Goal: Communication & Community: Answer question/provide support

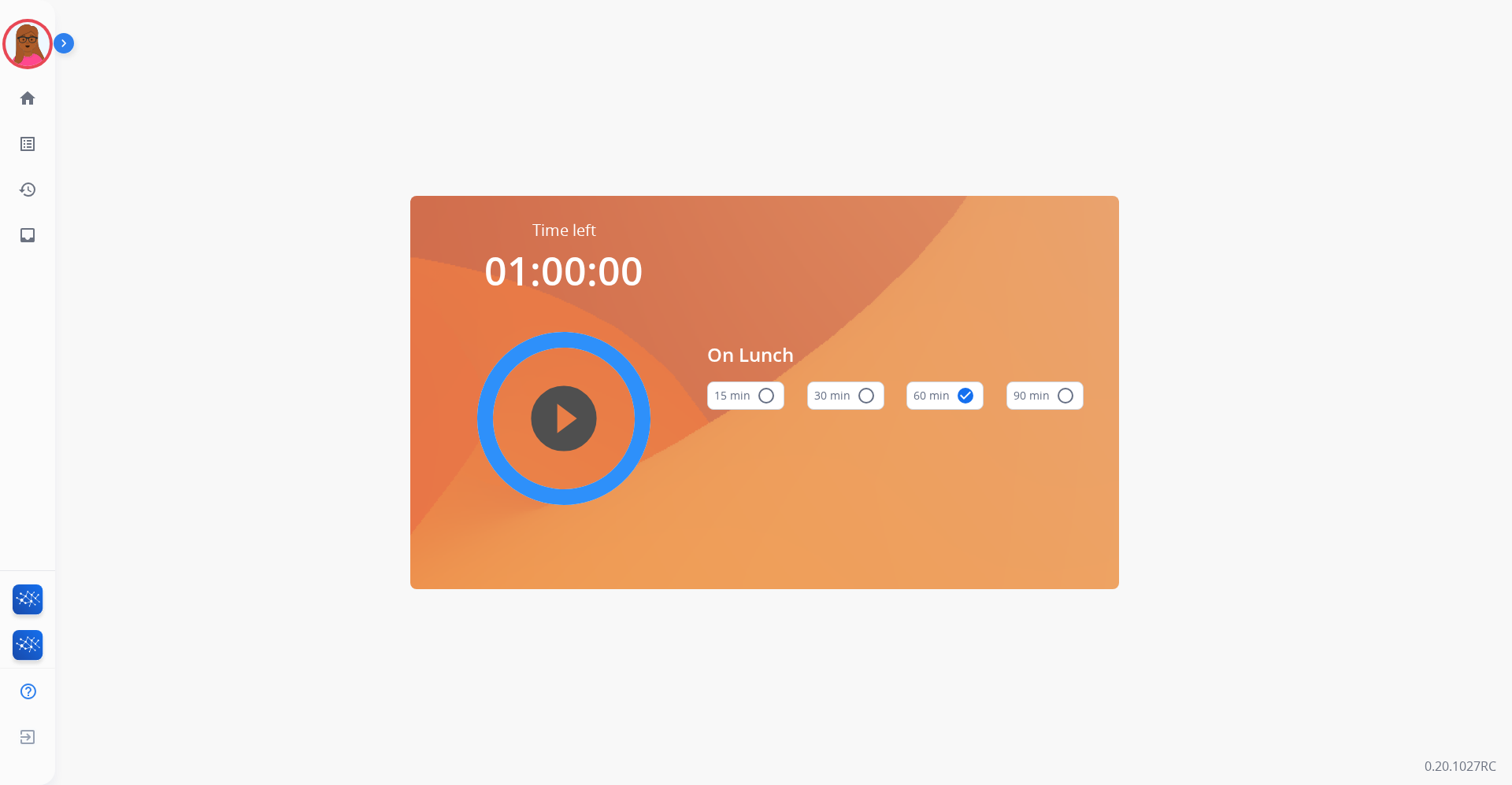
click at [790, 77] on div "Time left 01:00:00 play_circle_filled On Lunch 15 min radio_button_unchecked 30…" at bounding box center [764, 392] width 1419 height 785
click at [25, 44] on img at bounding box center [27, 44] width 44 height 44
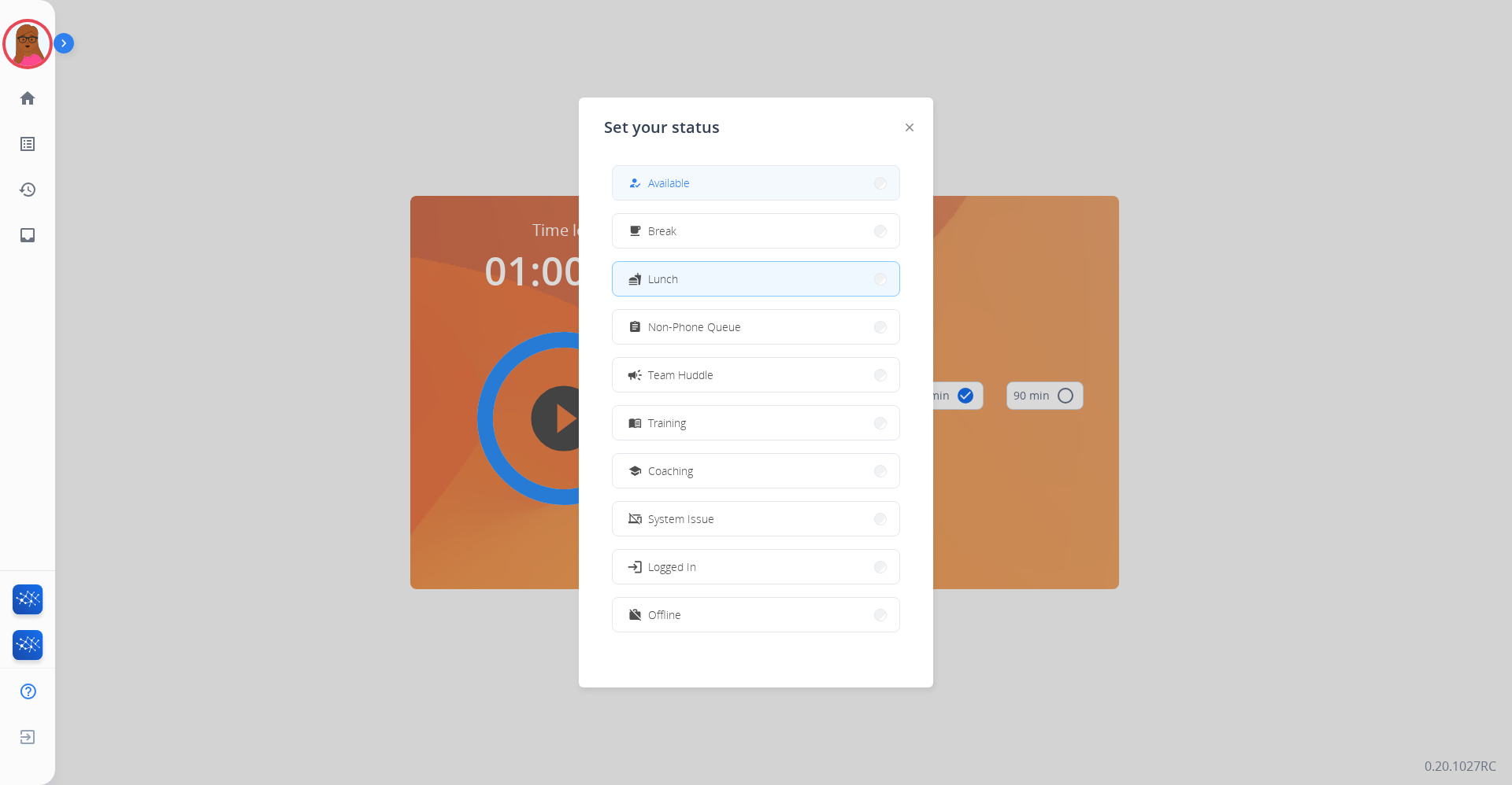
click at [652, 195] on button "how_to_reg Available" at bounding box center [756, 182] width 287 height 34
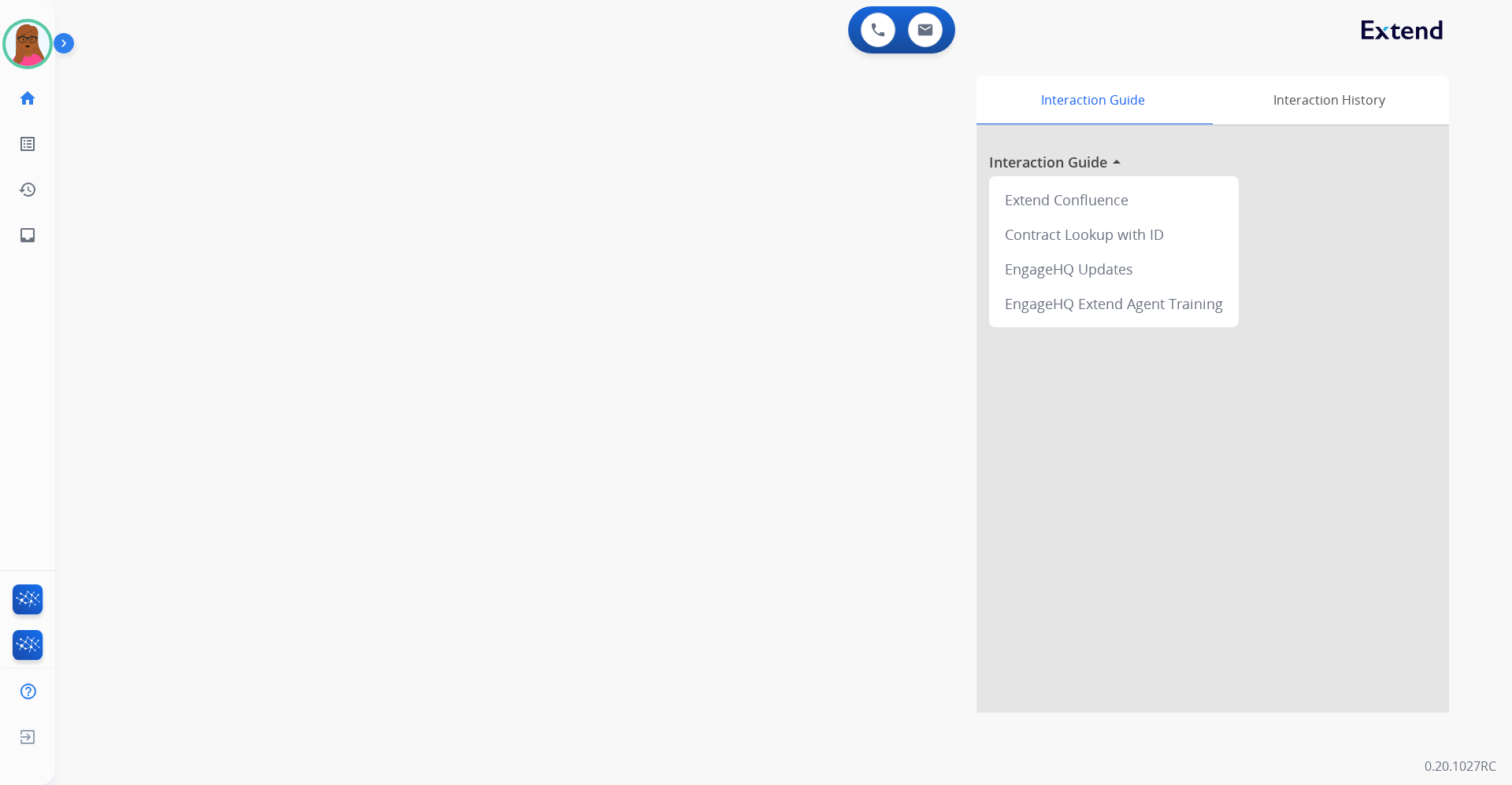
click at [906, 668] on div "Interaction Guide Interaction History Interaction Guide arrow_drop_up Extend Co…" at bounding box center [985, 394] width 928 height 638
click at [924, 32] on img at bounding box center [925, 30] width 16 height 12
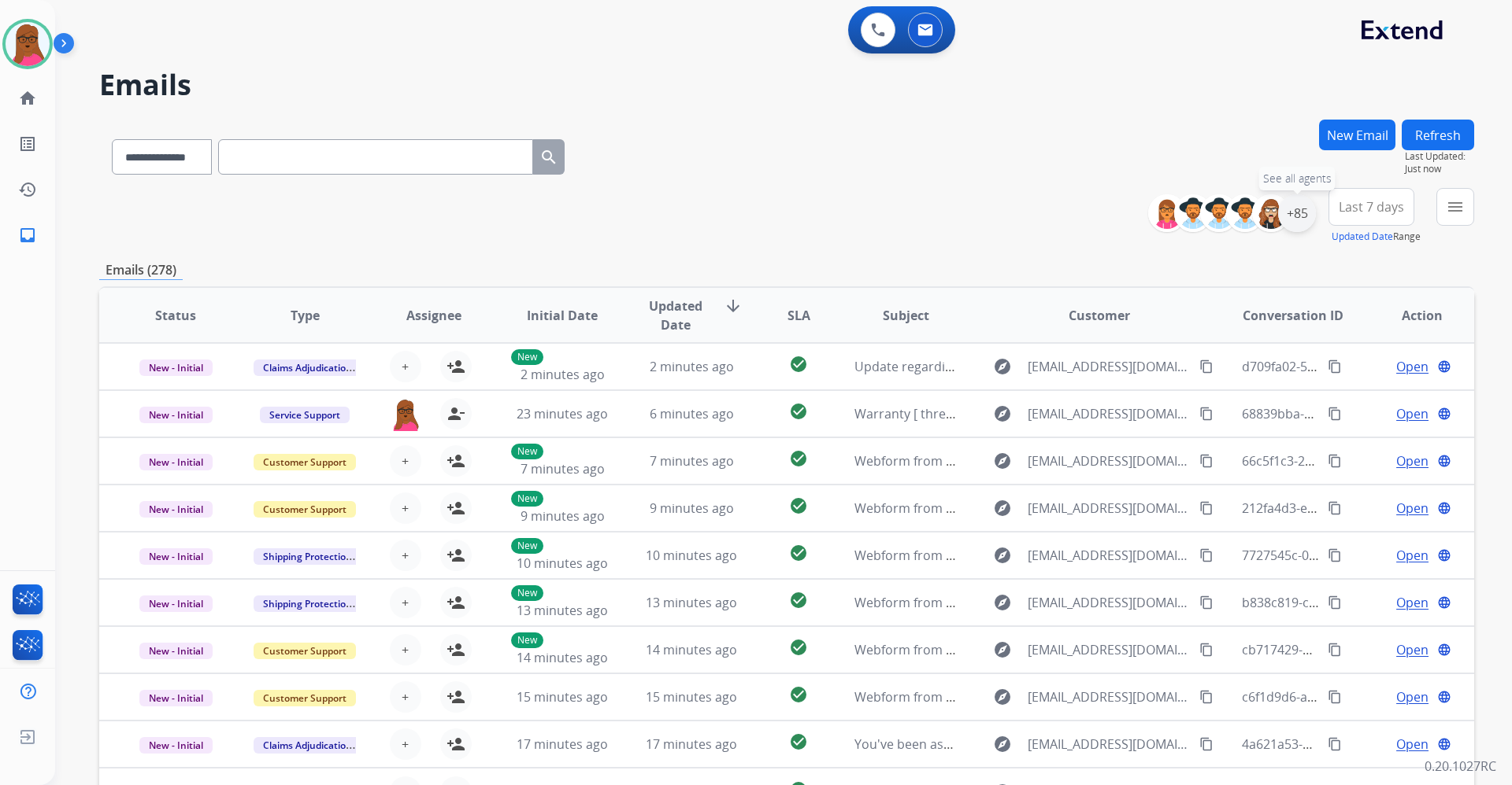
click at [1292, 217] on div "+85" at bounding box center [1296, 213] width 38 height 38
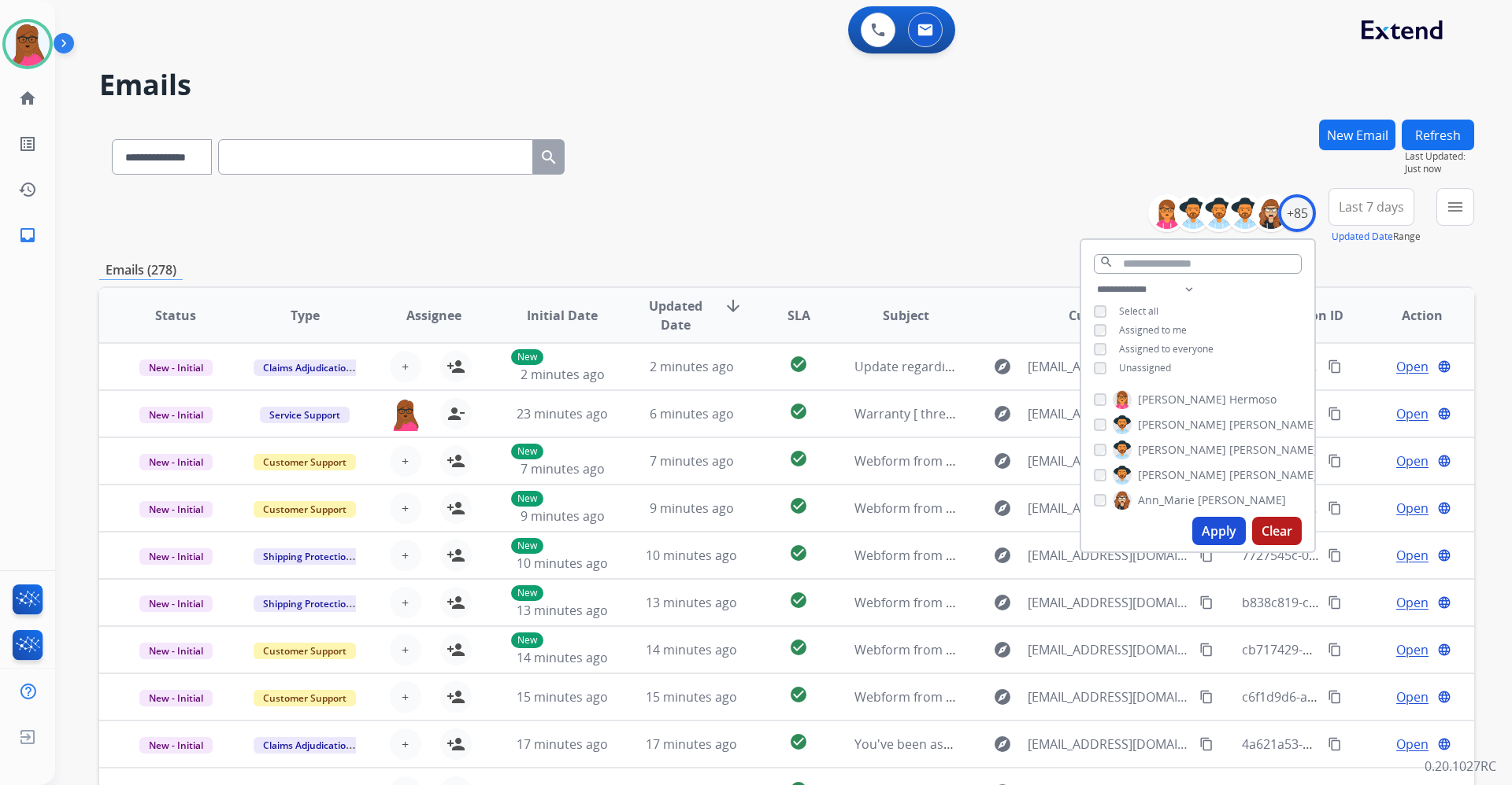
click at [1210, 525] on button "Apply" at bounding box center [1218, 531] width 54 height 28
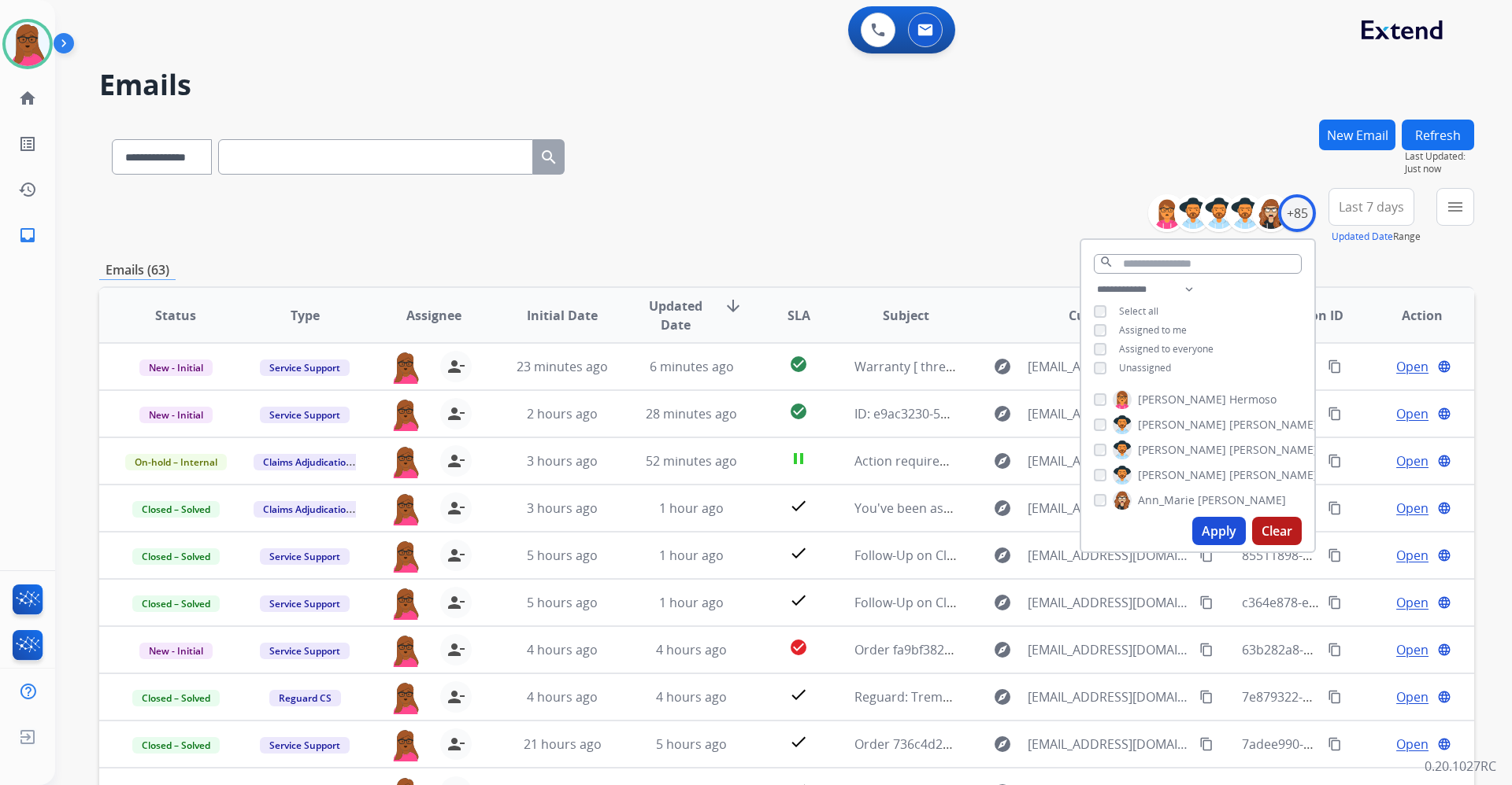
click at [963, 228] on div "**********" at bounding box center [786, 216] width 1374 height 57
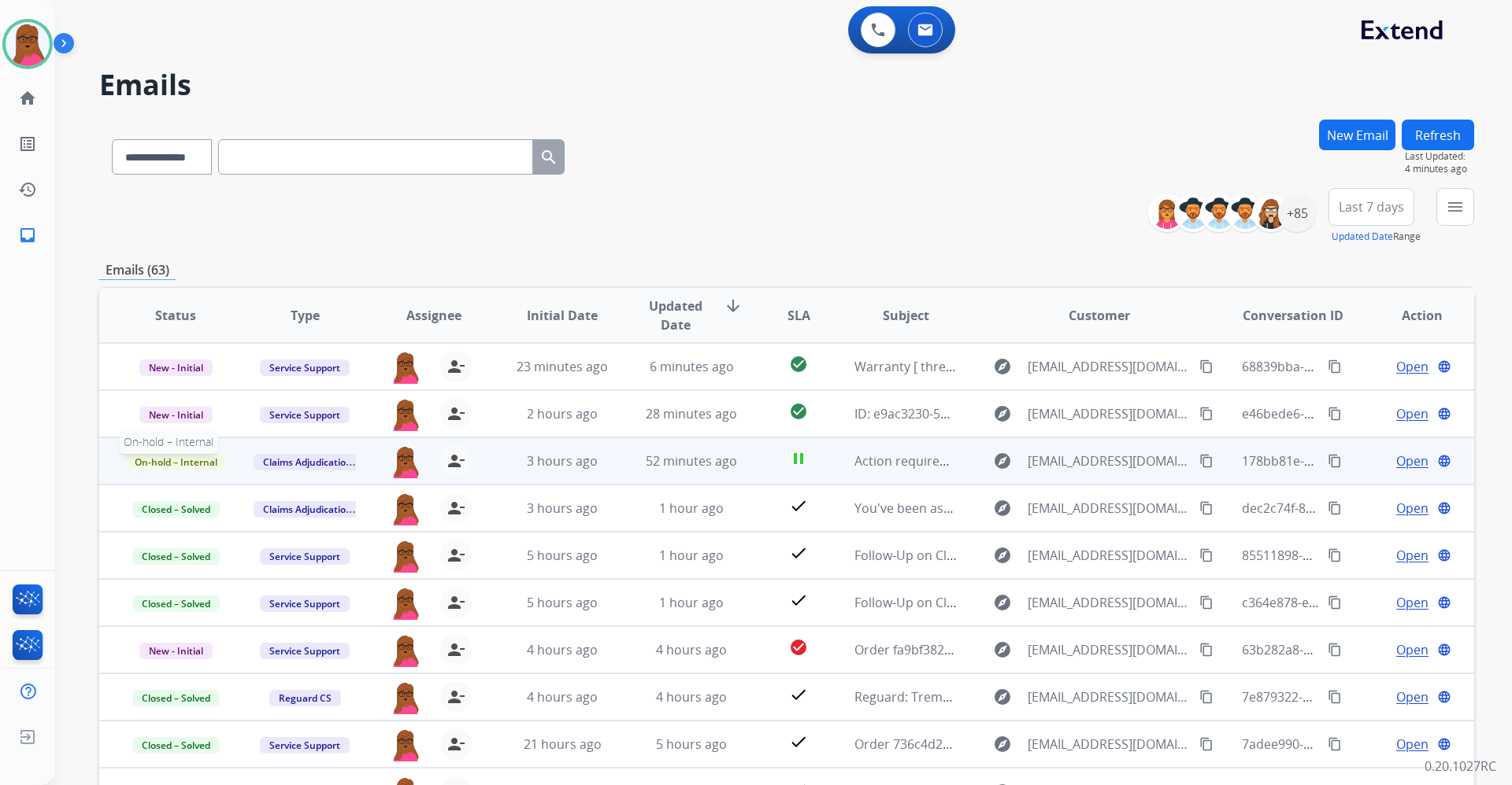
click at [171, 466] on span "On-hold – Internal" at bounding box center [176, 462] width 102 height 17
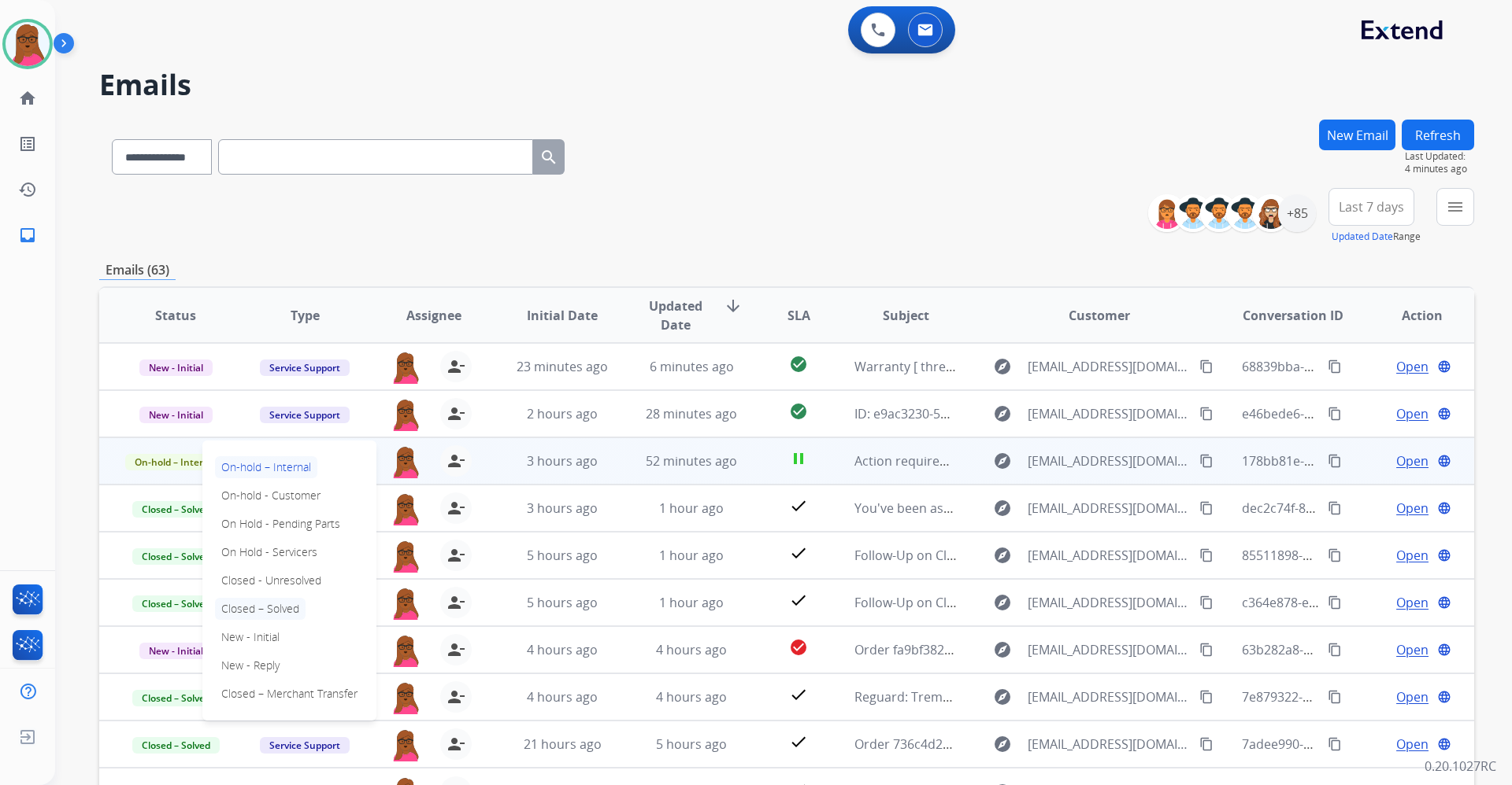
click at [291, 607] on p "Closed – Solved" at bounding box center [260, 609] width 90 height 22
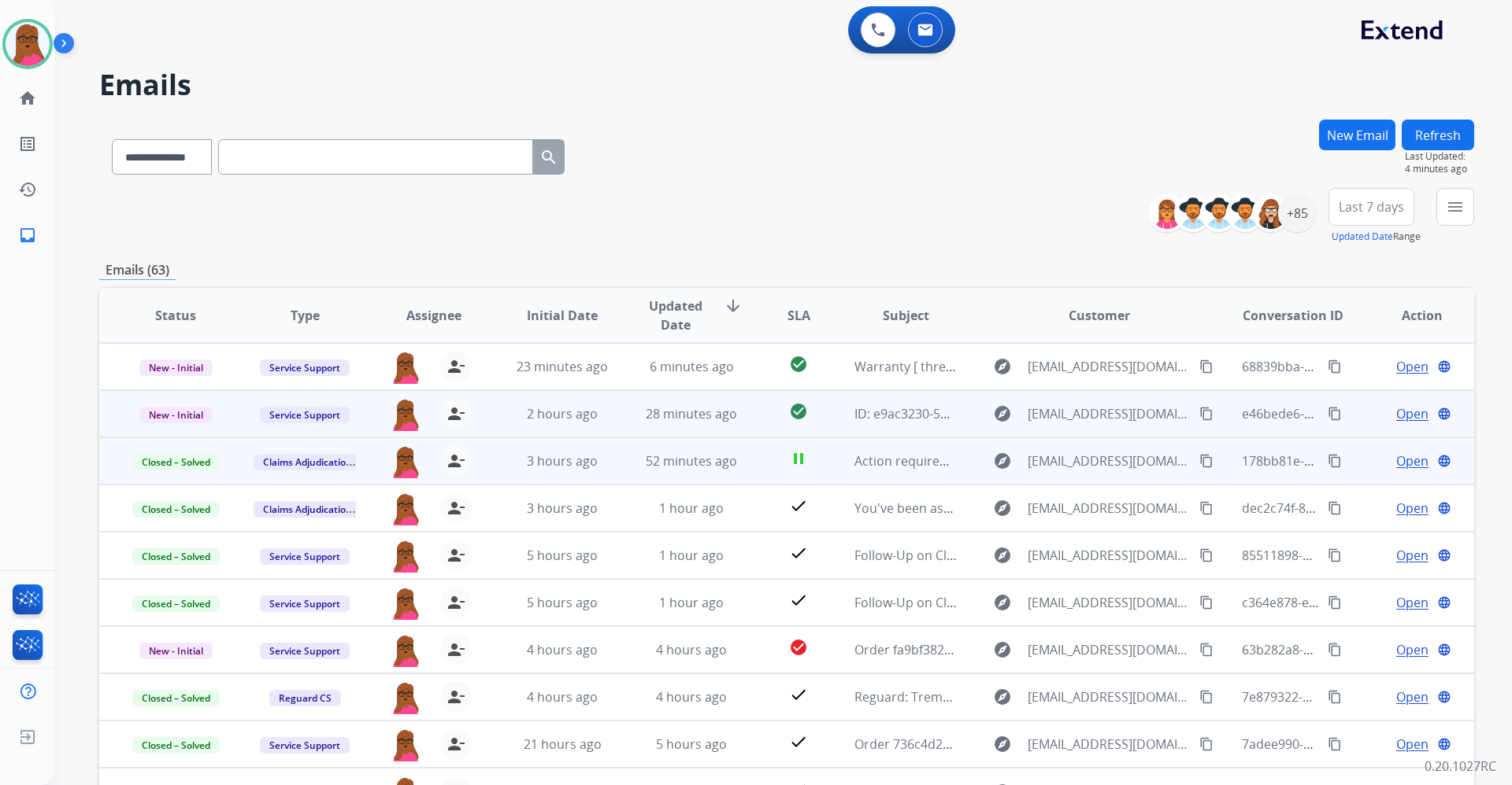
click at [1405, 410] on span "Open" at bounding box center [1412, 414] width 32 height 19
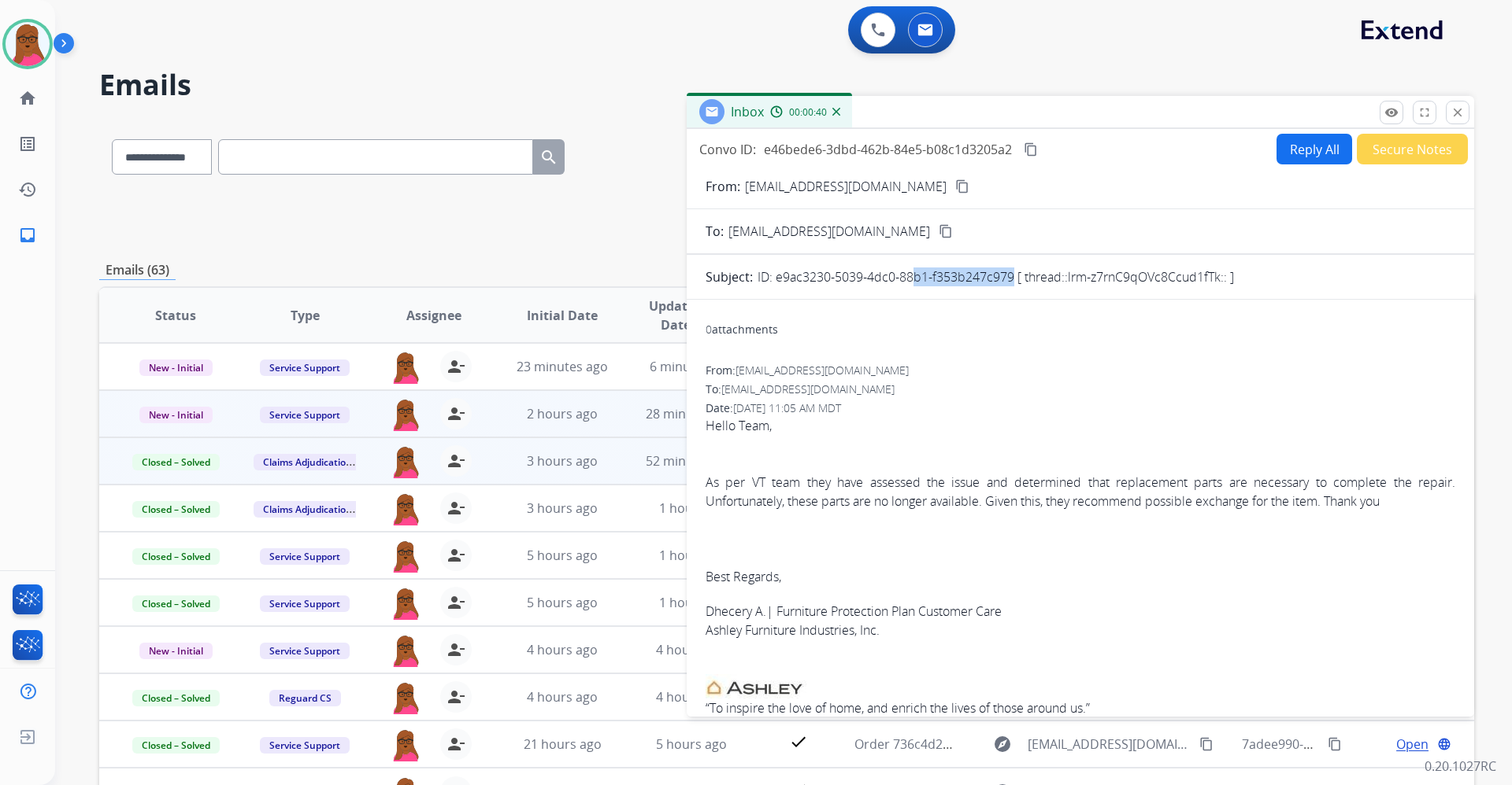
drag, startPoint x: 1010, startPoint y: 282, endPoint x: 909, endPoint y: 286, distance: 101.1
click at [909, 286] on p "ID: e9ac3230-5039-4dc0-88b1-f353b247c979 [ thread::lrm-z7rnC9qOVc8Ccud1fTk:: ]" at bounding box center [995, 277] width 477 height 19
drag, startPoint x: 1012, startPoint y: 281, endPoint x: 776, endPoint y: 278, distance: 236.0
click at [776, 278] on p "ID: e9ac3230-5039-4dc0-88b1-f353b247c979 [ thread::lrm-z7rnC9qOVc8Ccud1fTk:: ]" at bounding box center [995, 277] width 477 height 19
copy p "e9ac3230-5039-4dc0-88b1-f353b247c979"
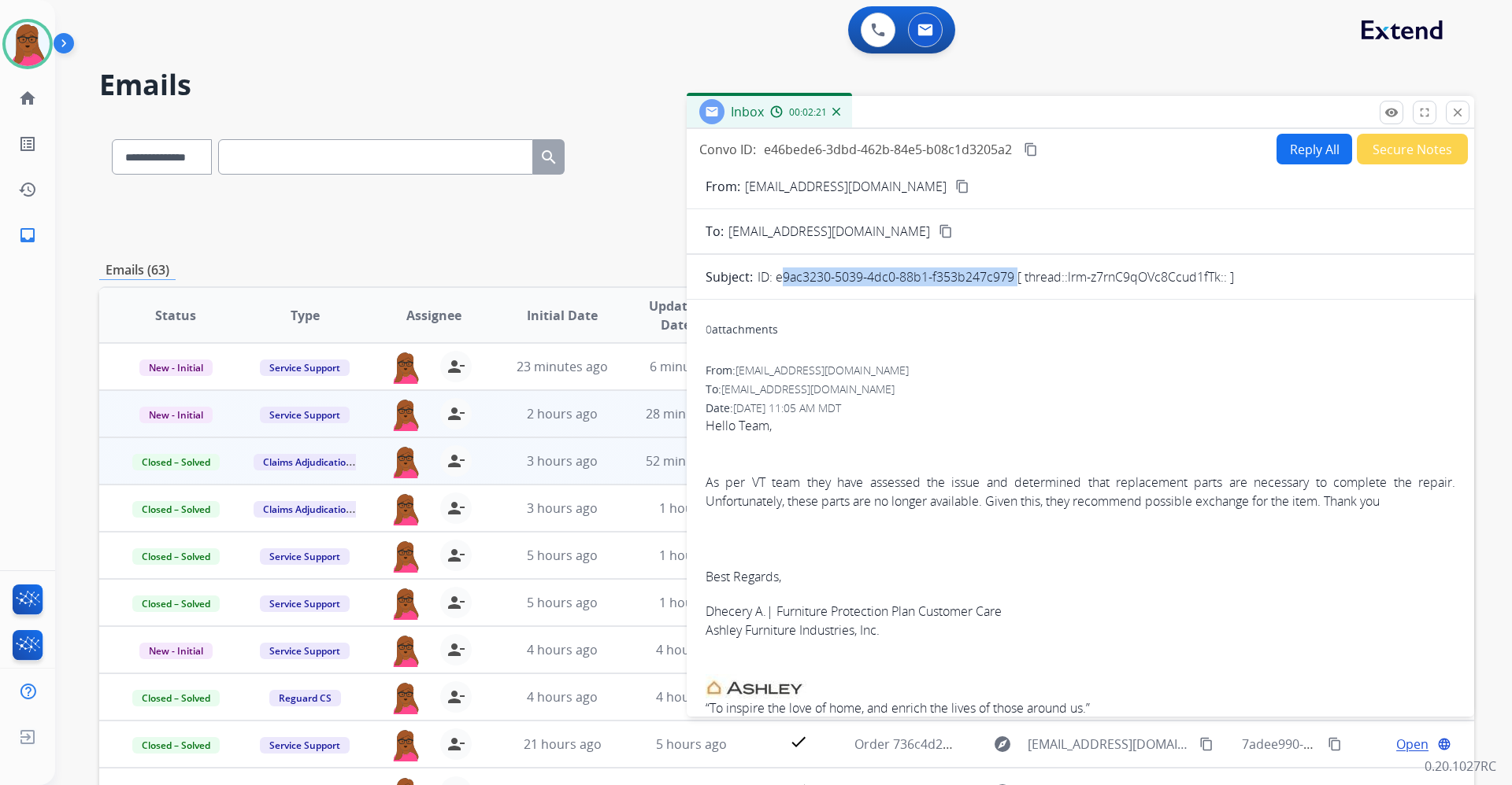
copy p "e9ac3230-5039-4dc0-88b1-f353b247c979"
click at [1325, 150] on button "Reply All" at bounding box center [1314, 149] width 75 height 31
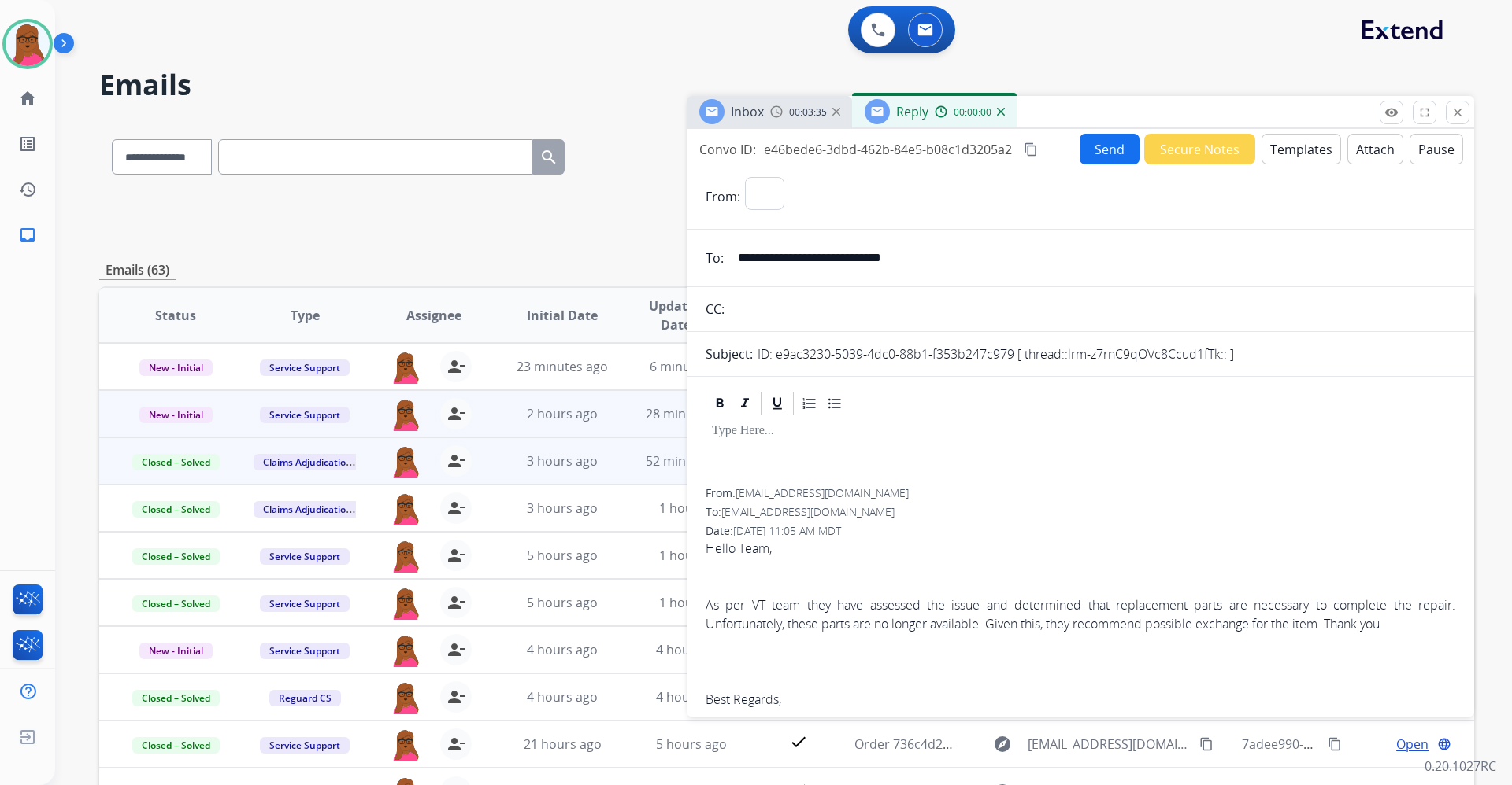
select select "**********"
click at [976, 432] on p at bounding box center [1080, 432] width 737 height 14
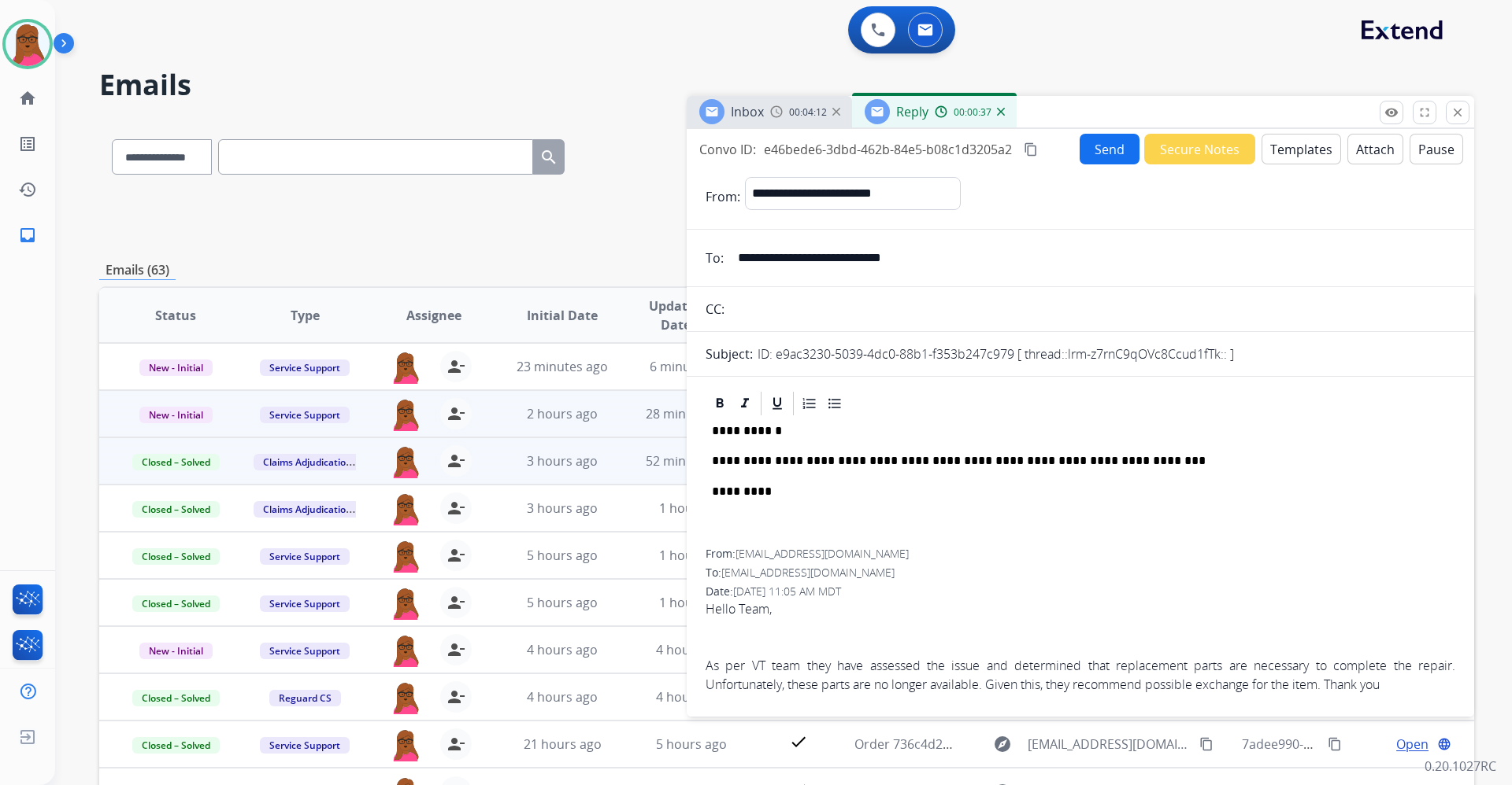
click at [1085, 151] on button "Send" at bounding box center [1109, 149] width 60 height 31
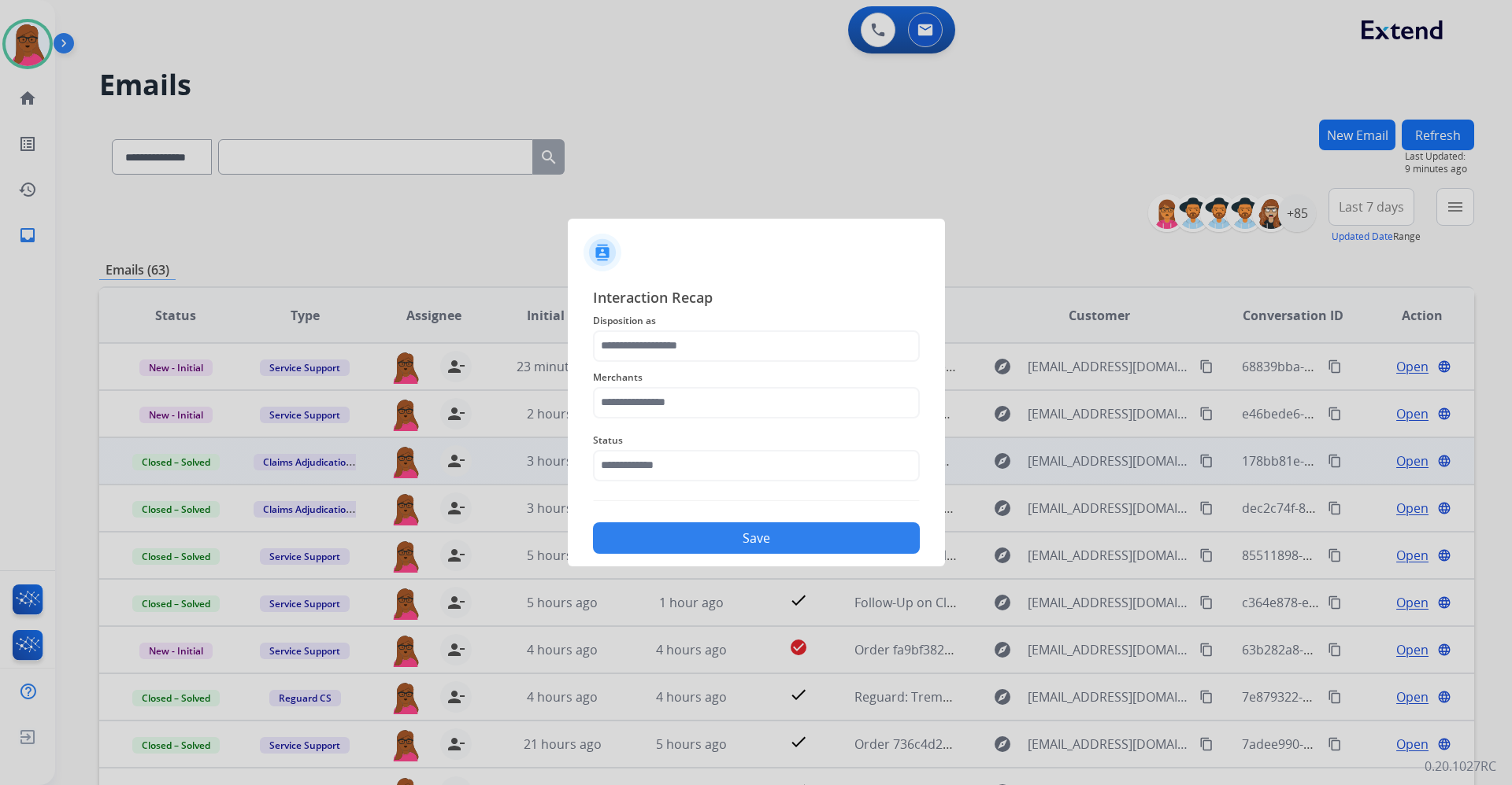
click at [756, 362] on div "Merchants" at bounding box center [756, 394] width 326 height 63
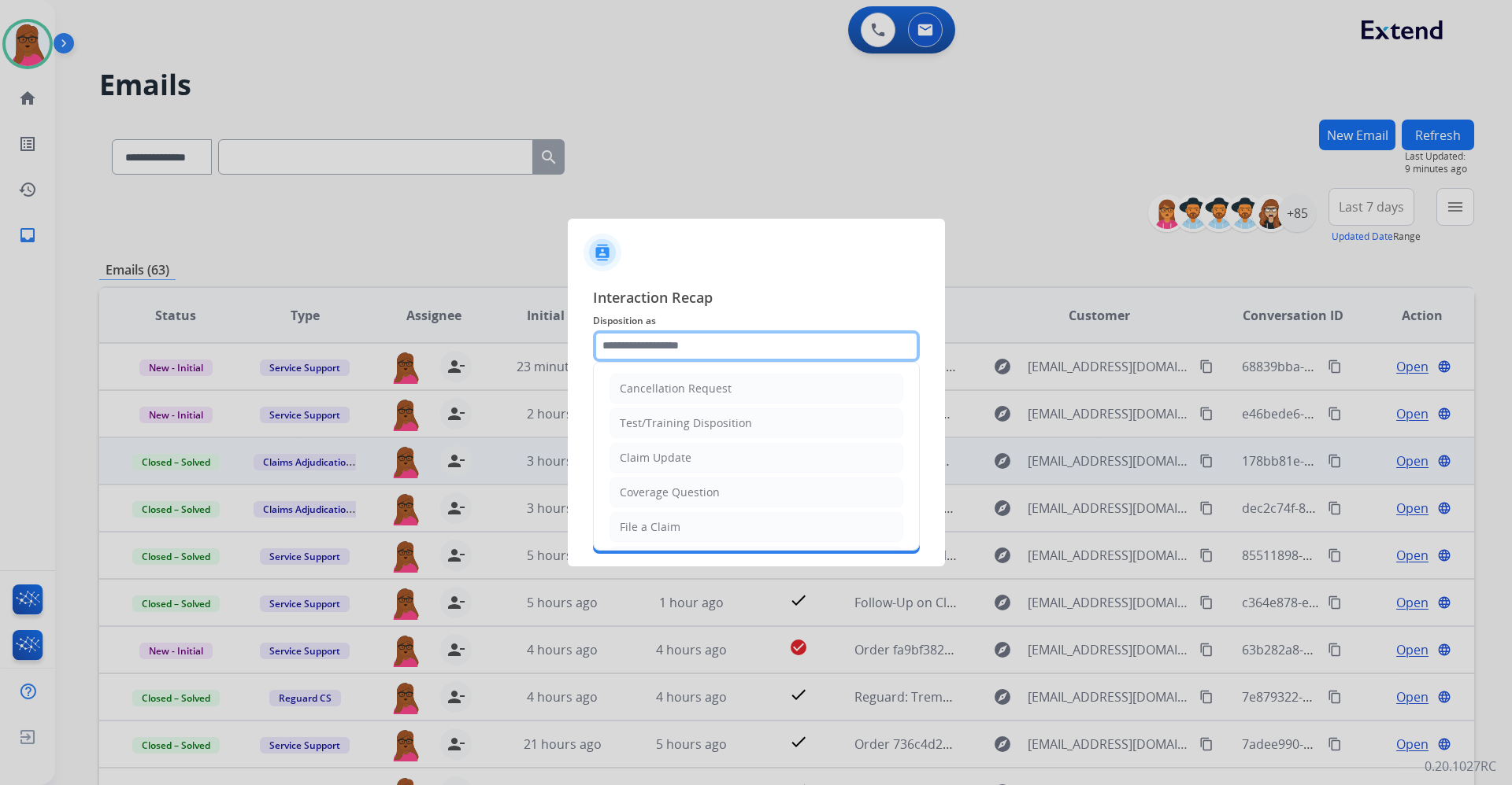
click at [767, 339] on input "text" at bounding box center [756, 346] width 326 height 32
click at [707, 466] on li "Claim Update" at bounding box center [756, 458] width 294 height 30
type input "**********"
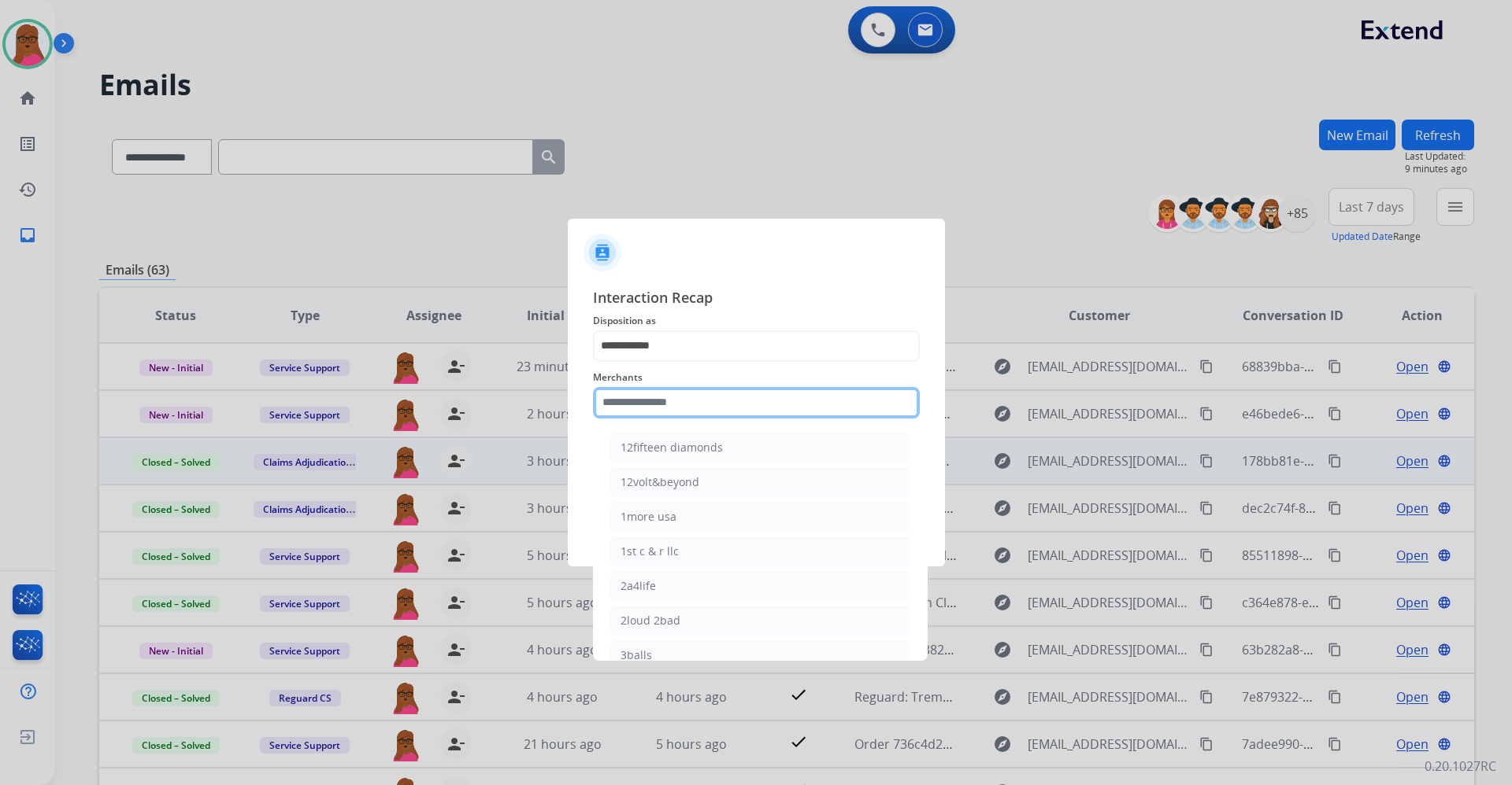
click at [719, 410] on input "text" at bounding box center [756, 403] width 326 height 32
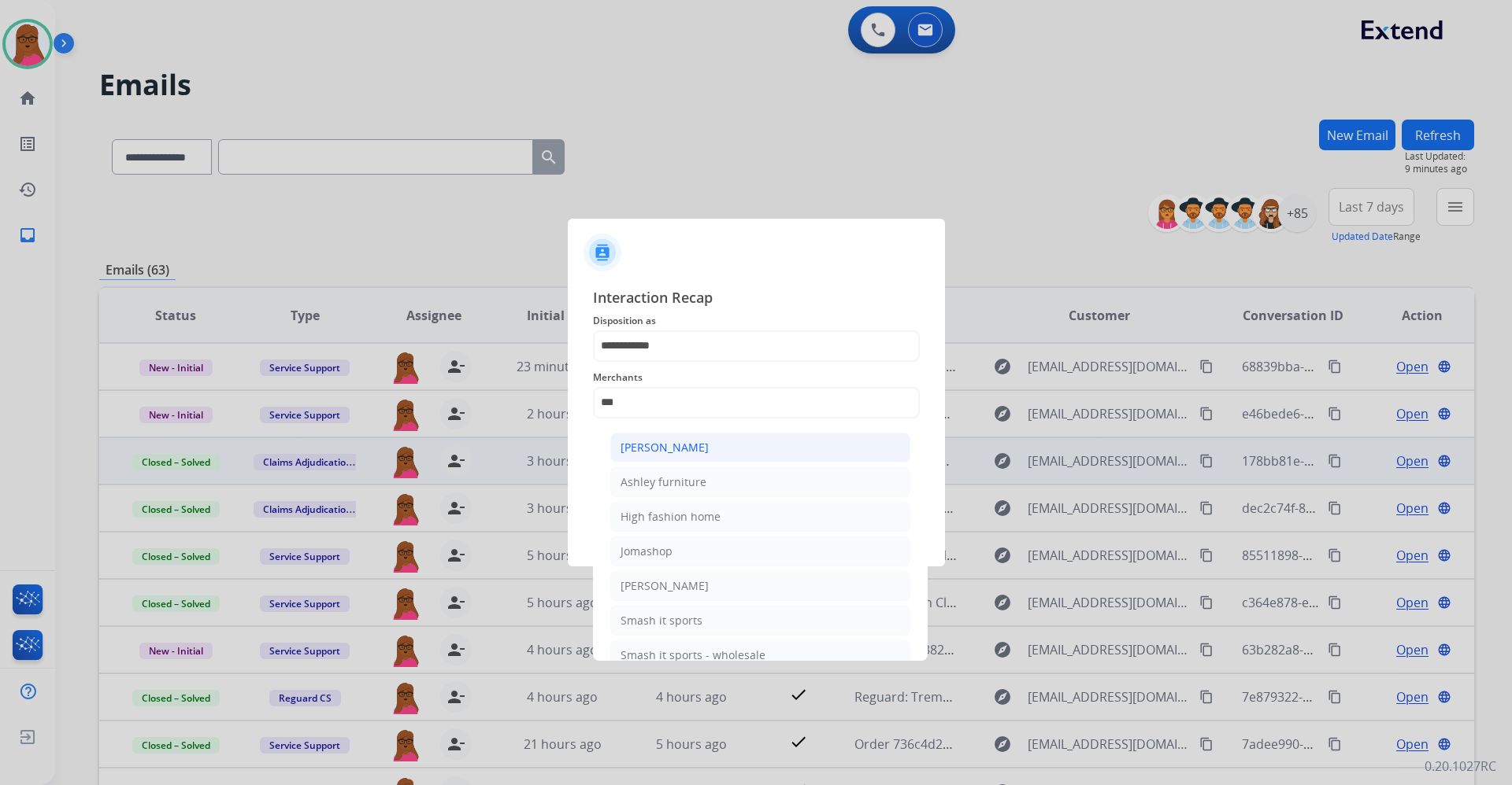
click at [680, 453] on div "[PERSON_NAME]" at bounding box center [664, 448] width 88 height 16
type input "**********"
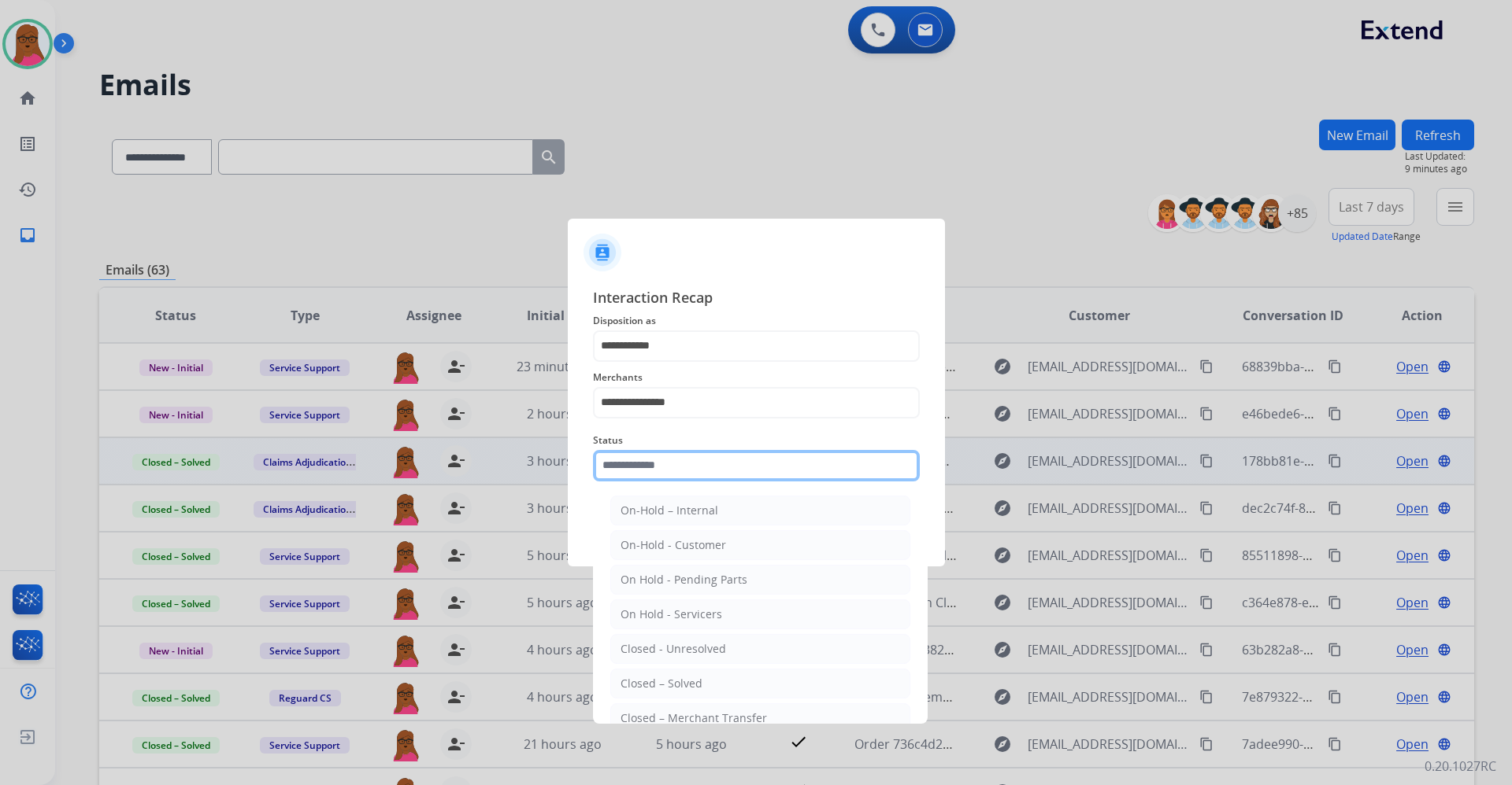
click at [659, 475] on input "text" at bounding box center [756, 466] width 326 height 32
click at [674, 693] on li "Closed – Solved" at bounding box center [760, 684] width 300 height 30
type input "**********"
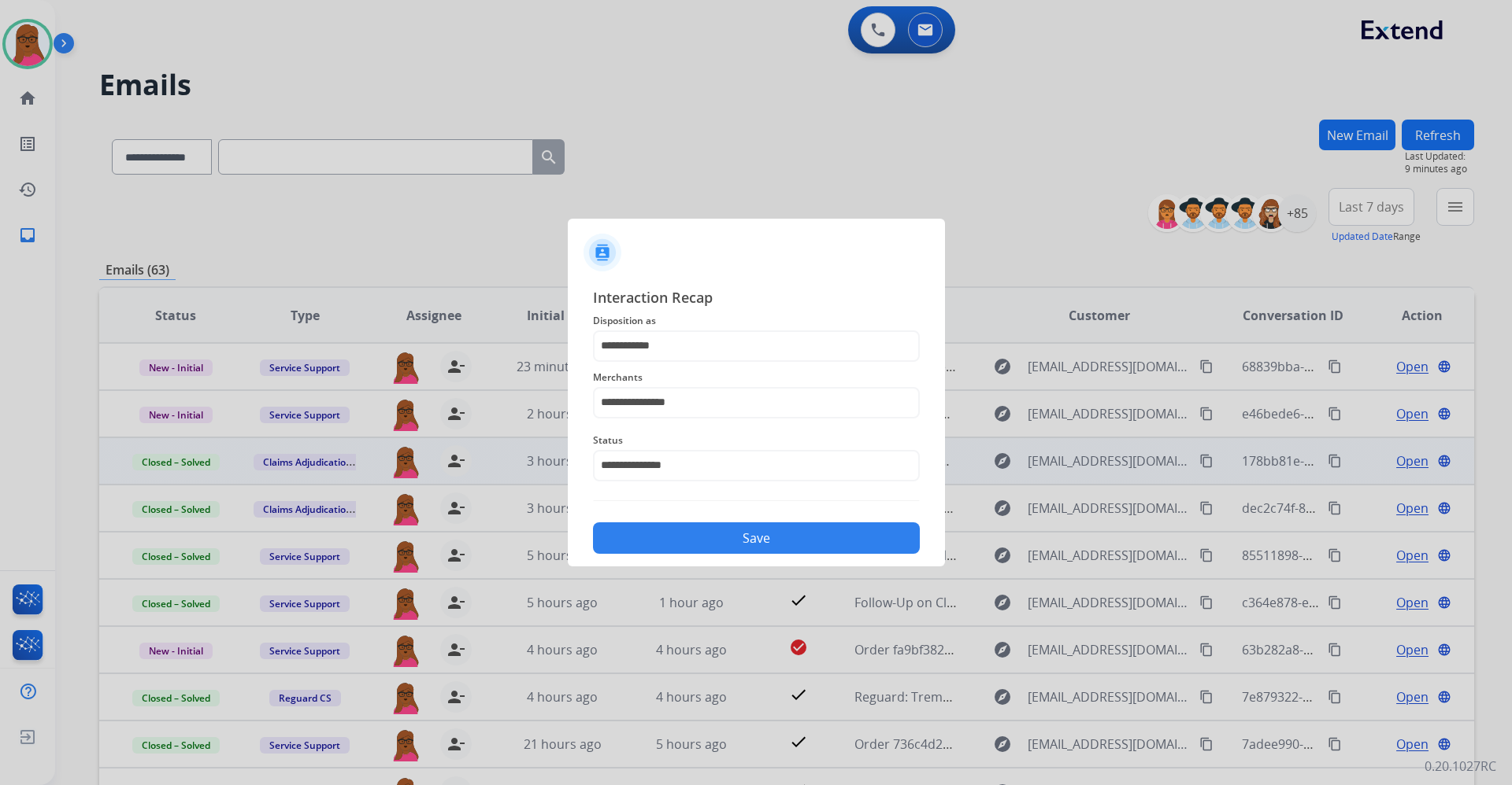
click at [764, 545] on button "Save" at bounding box center [756, 539] width 326 height 32
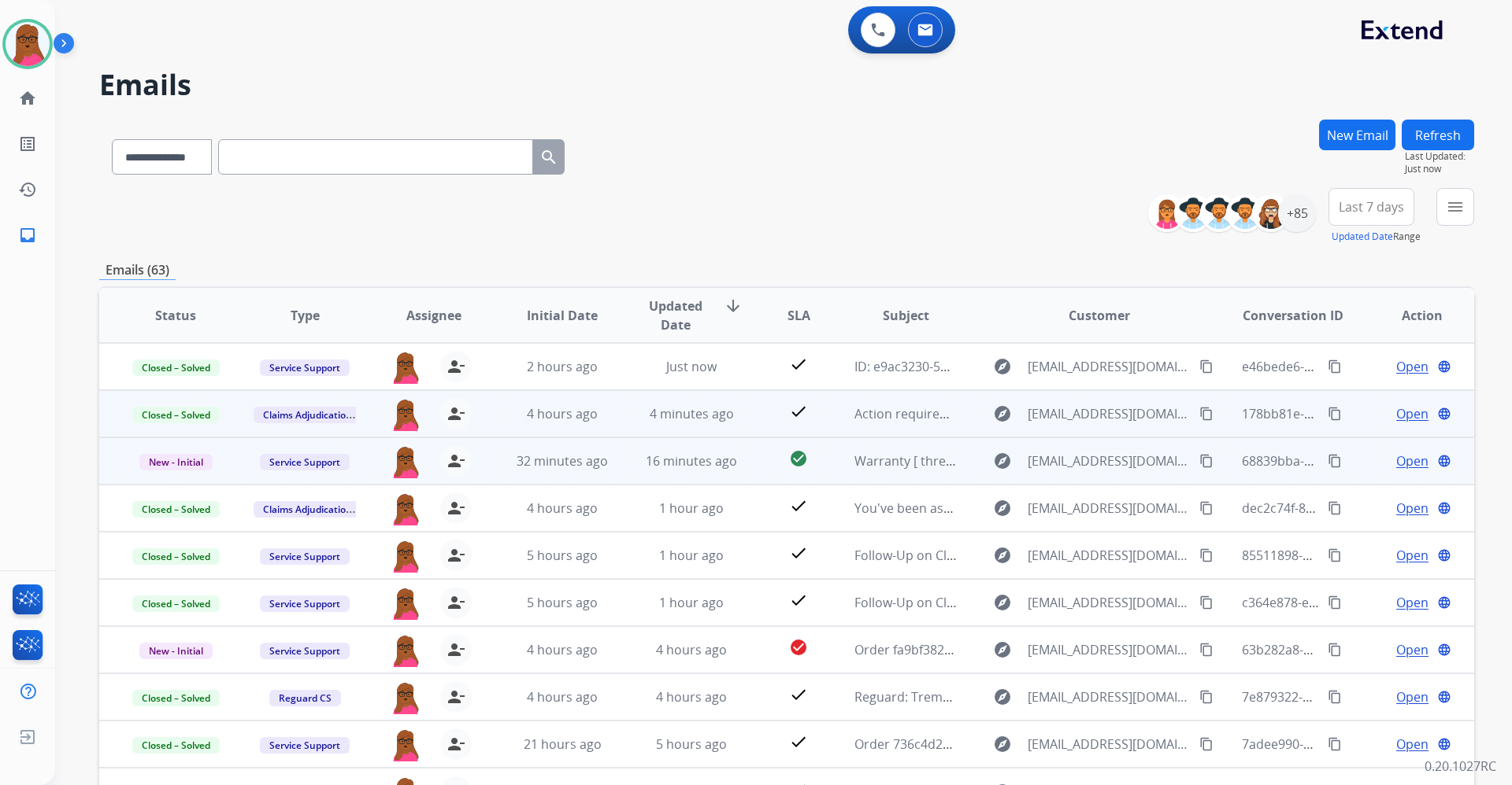
click at [1405, 463] on span "Open" at bounding box center [1412, 461] width 32 height 19
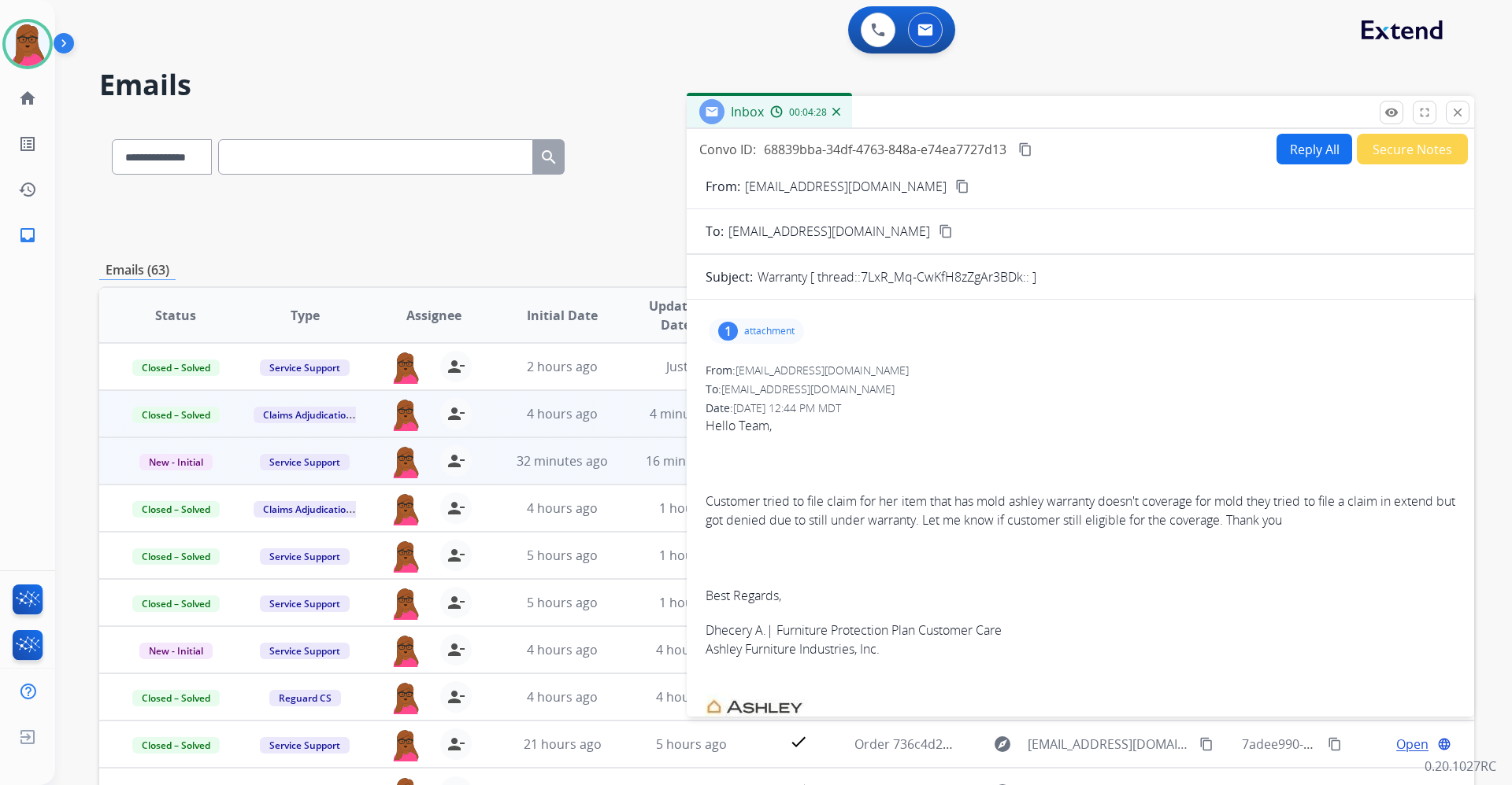
click at [1302, 151] on button "Reply All" at bounding box center [1314, 149] width 75 height 31
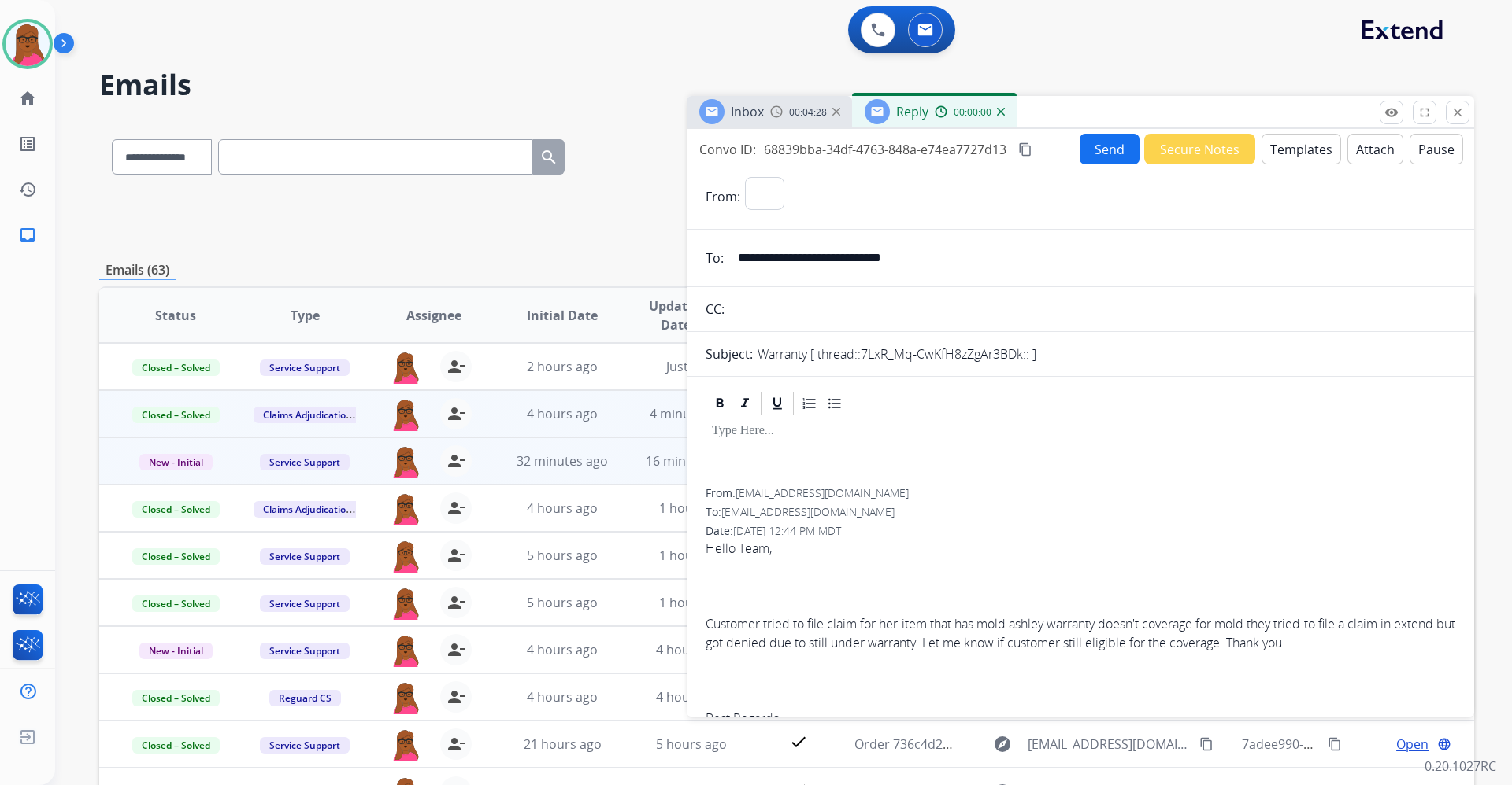
select select "**********"
click at [866, 447] on div at bounding box center [1080, 453] width 749 height 71
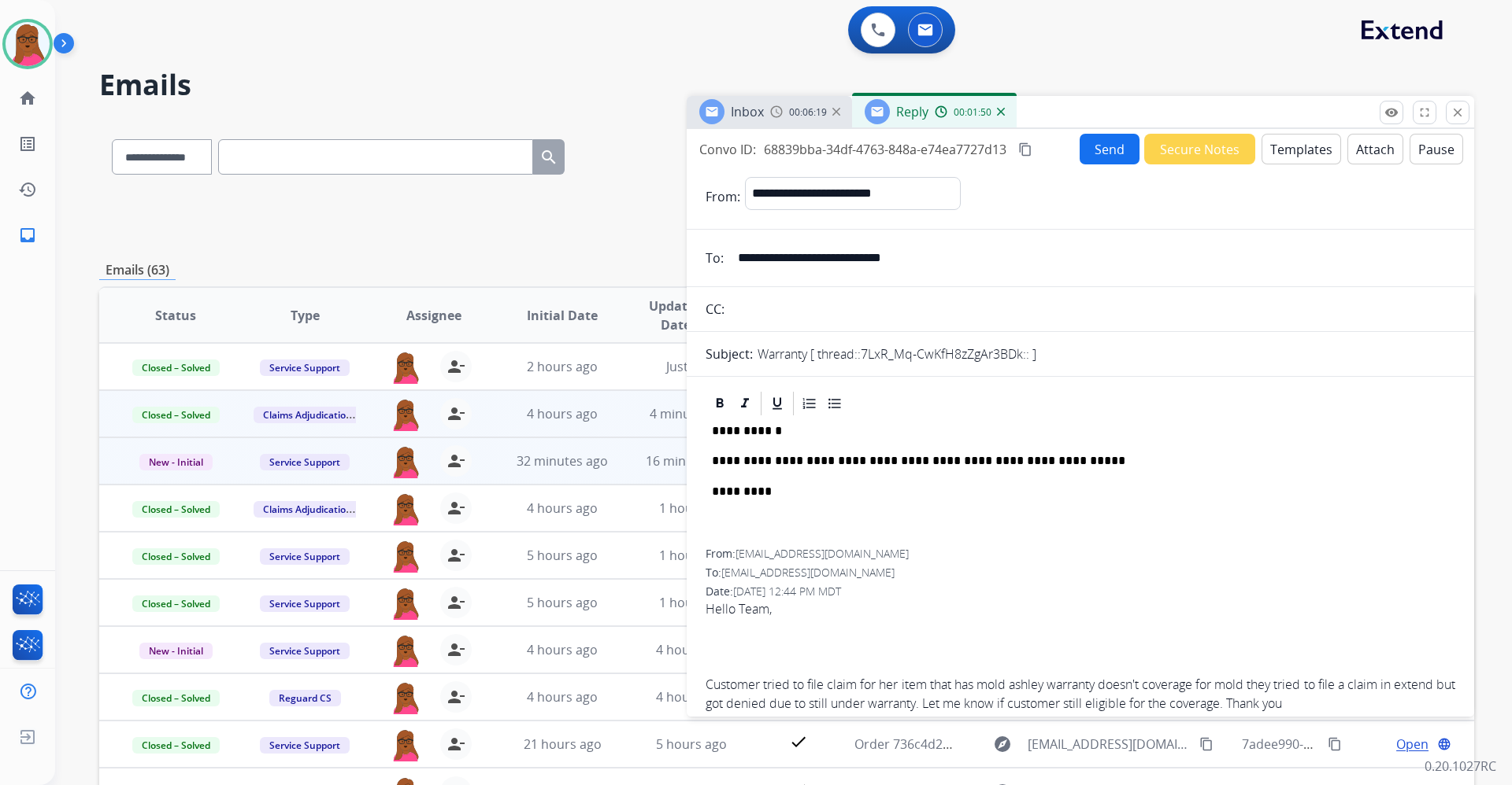
click at [762, 436] on p "**********" at bounding box center [1073, 432] width 724 height 14
click at [1112, 143] on button "Send" at bounding box center [1109, 149] width 60 height 31
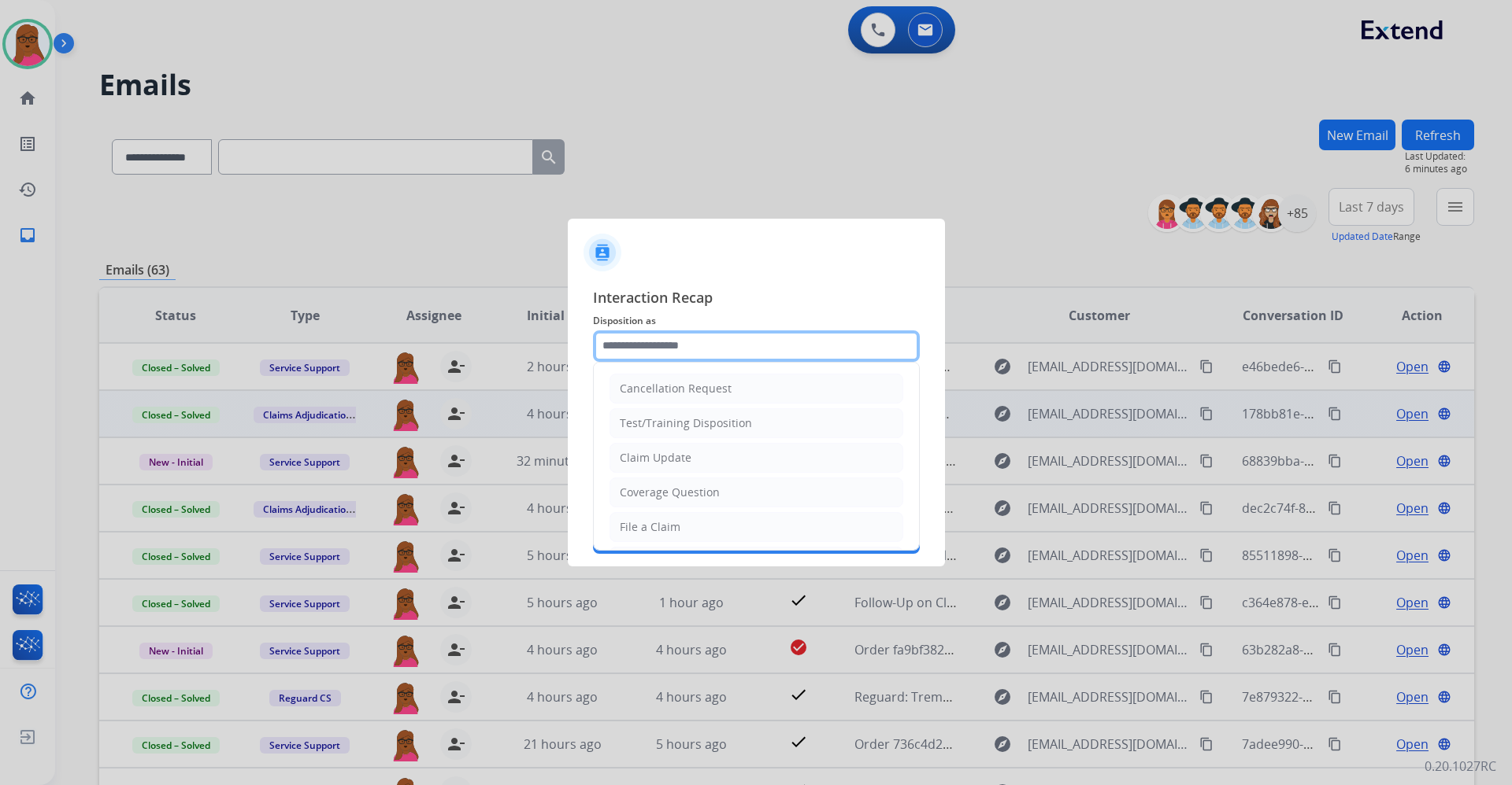
click at [798, 347] on input "text" at bounding box center [756, 346] width 326 height 32
click at [705, 466] on li "Claim Update" at bounding box center [756, 458] width 294 height 30
type input "**********"
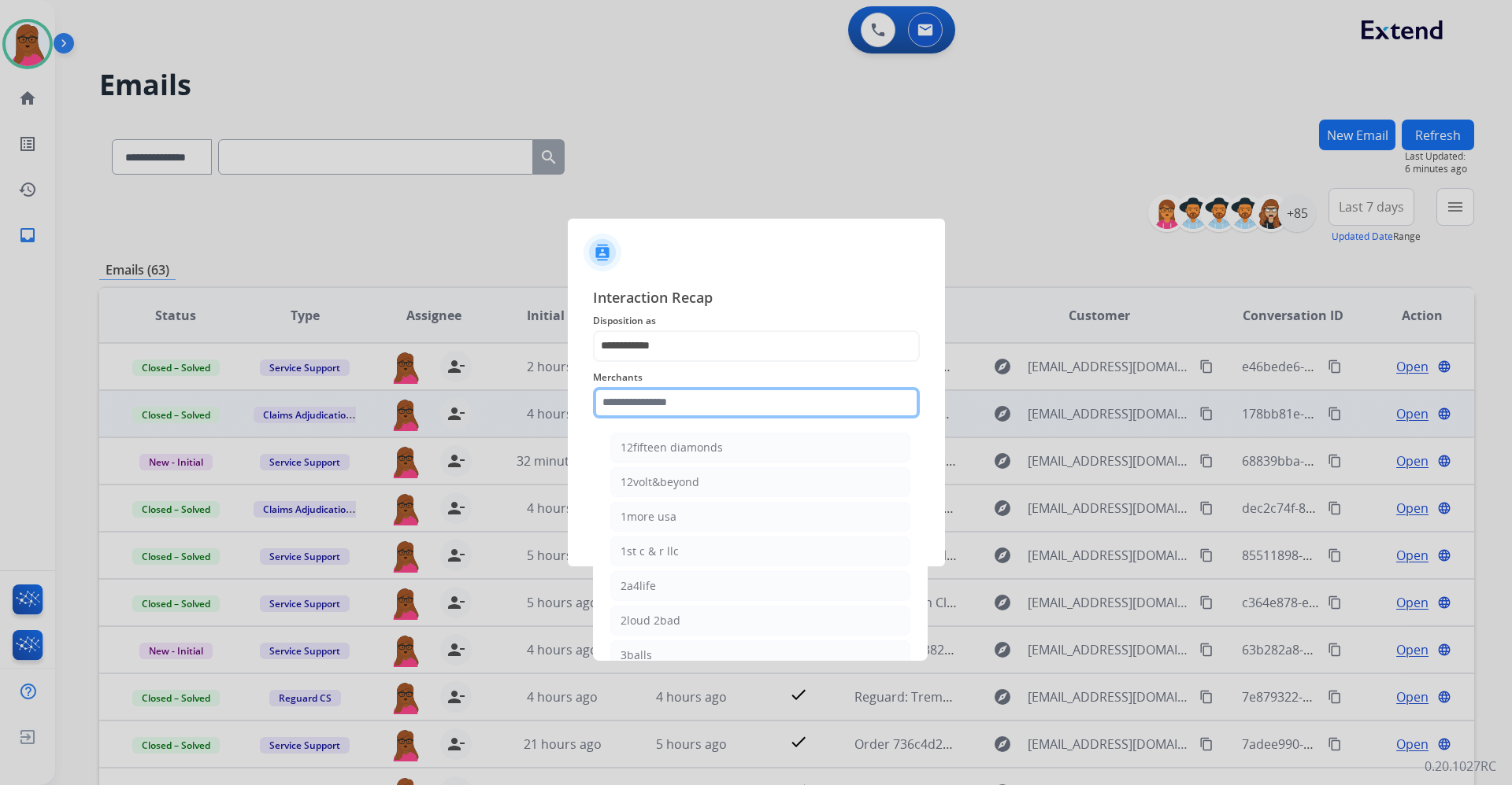
click at [702, 403] on input "text" at bounding box center [756, 403] width 326 height 32
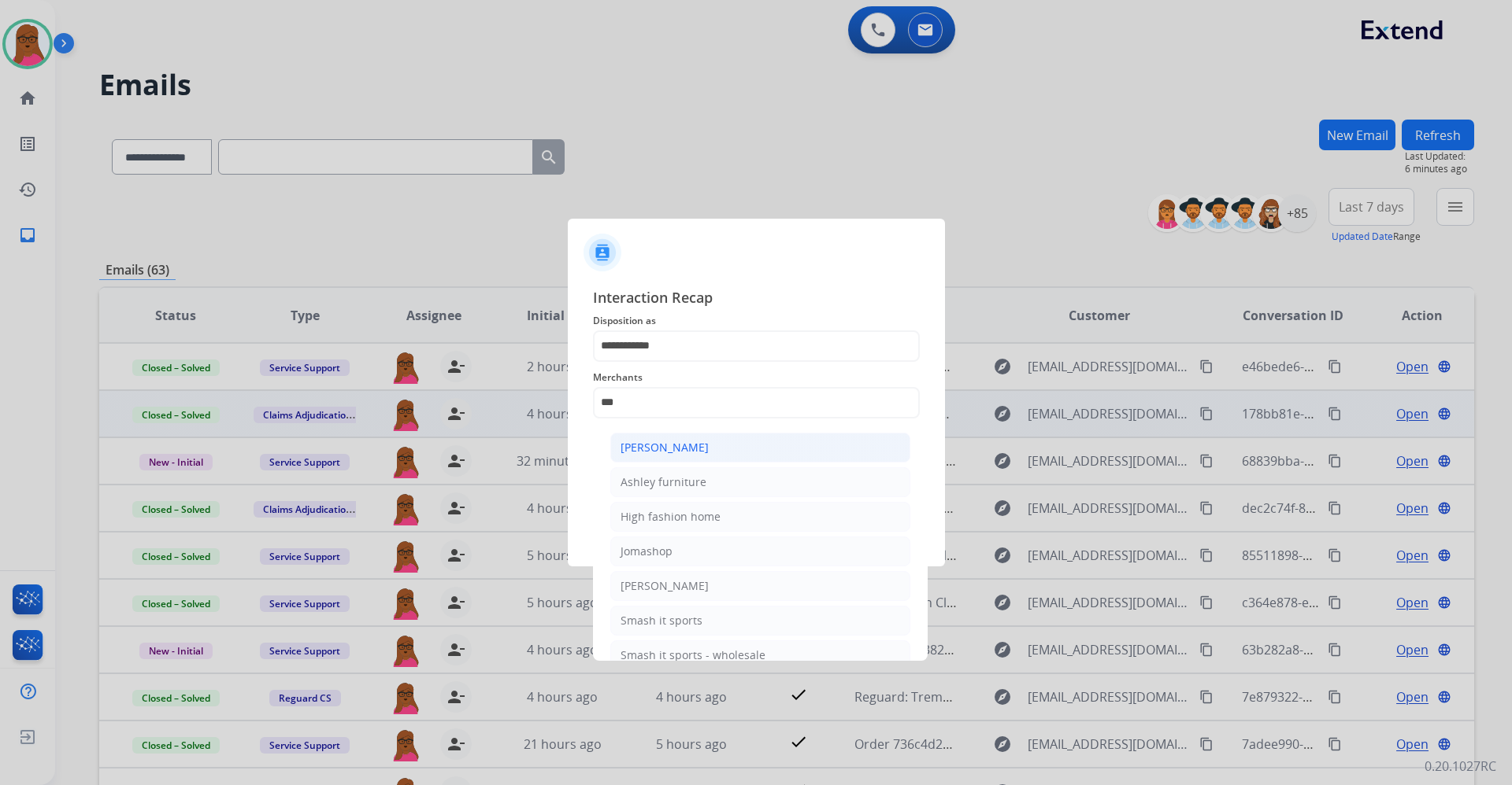
click at [700, 443] on div "[PERSON_NAME]" at bounding box center [664, 448] width 88 height 16
type input "**********"
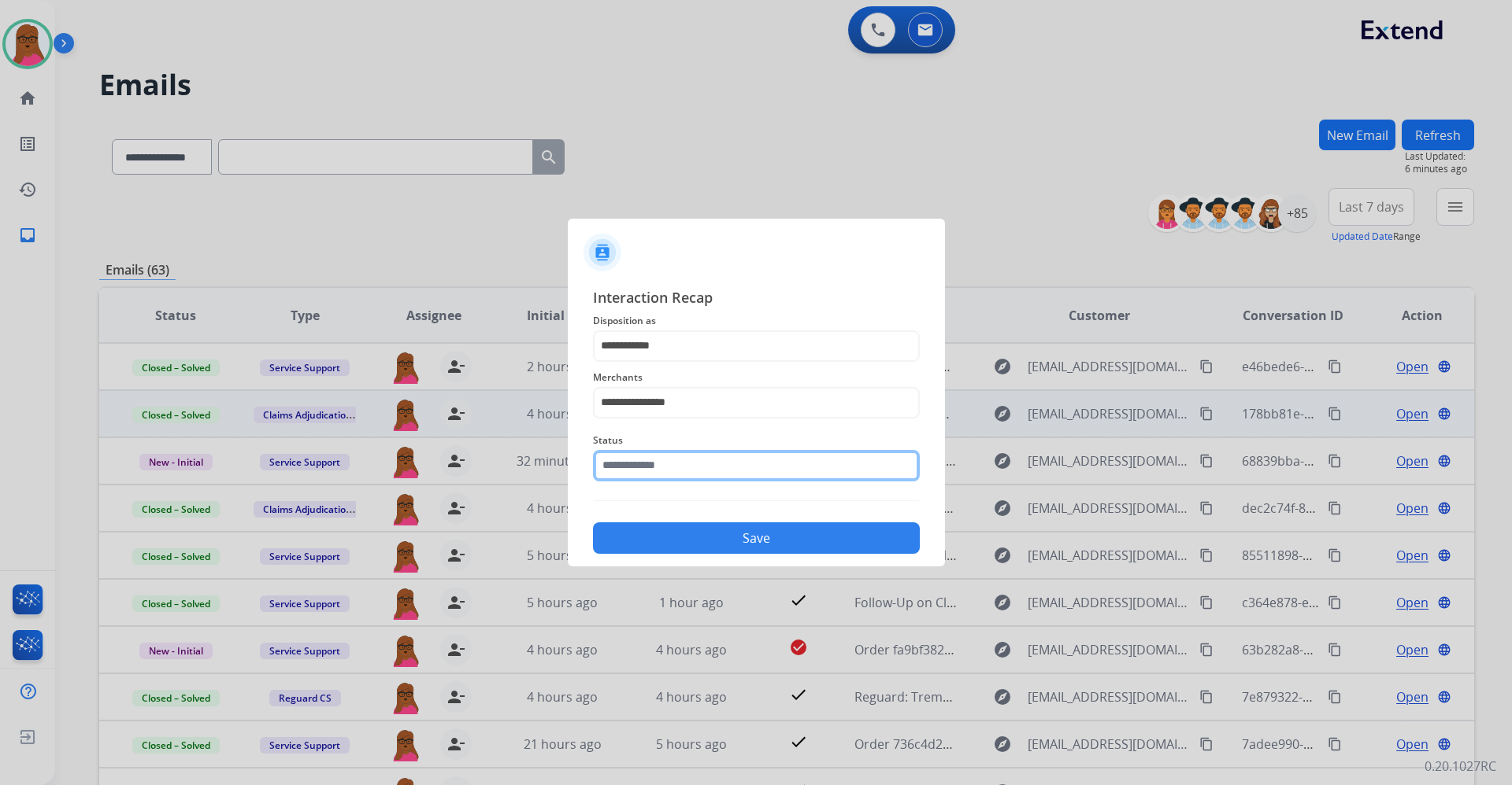
click at [671, 459] on input "text" at bounding box center [756, 466] width 326 height 32
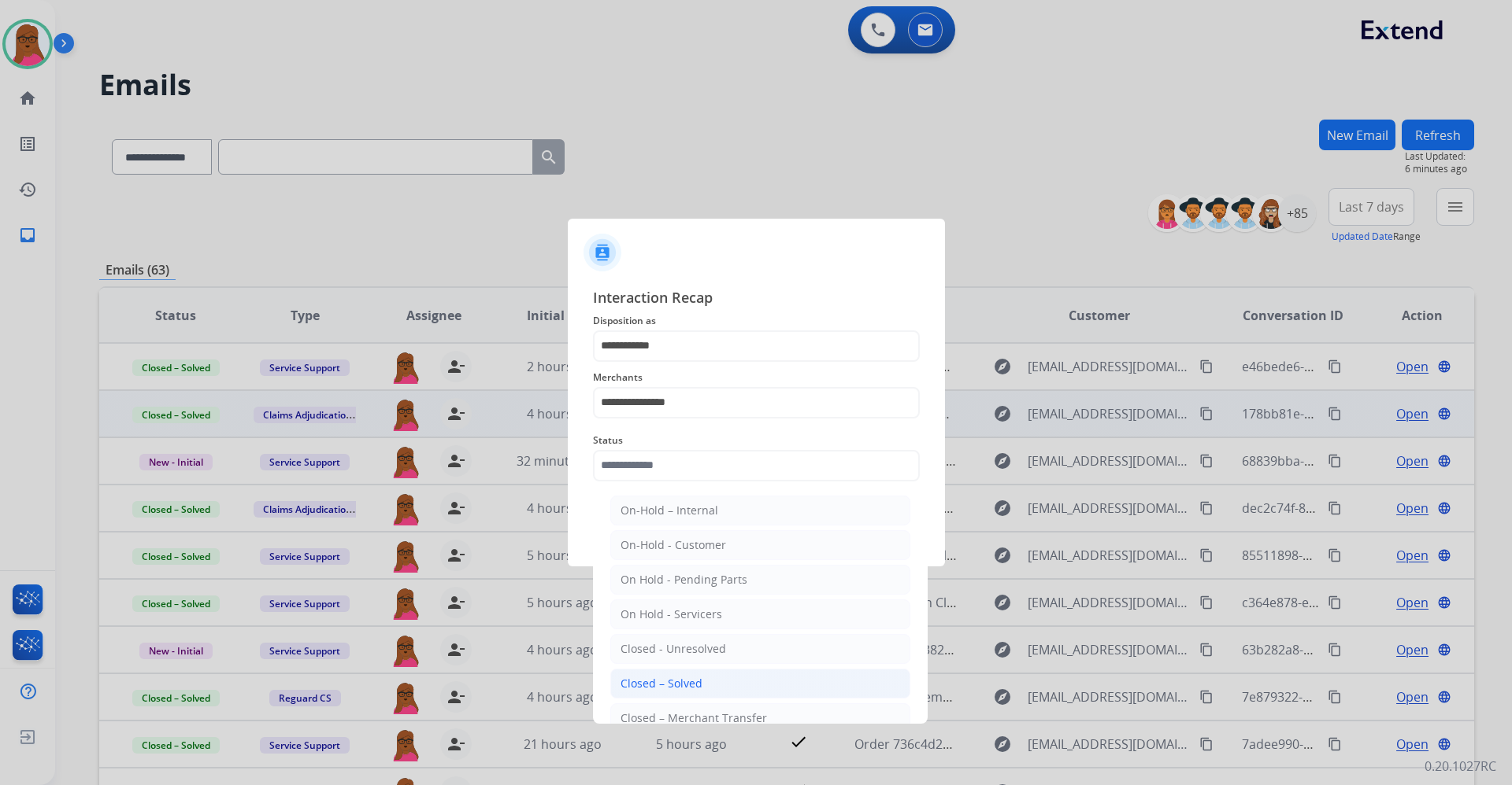
click at [695, 684] on div "Closed – Solved" at bounding box center [661, 684] width 82 height 16
type input "**********"
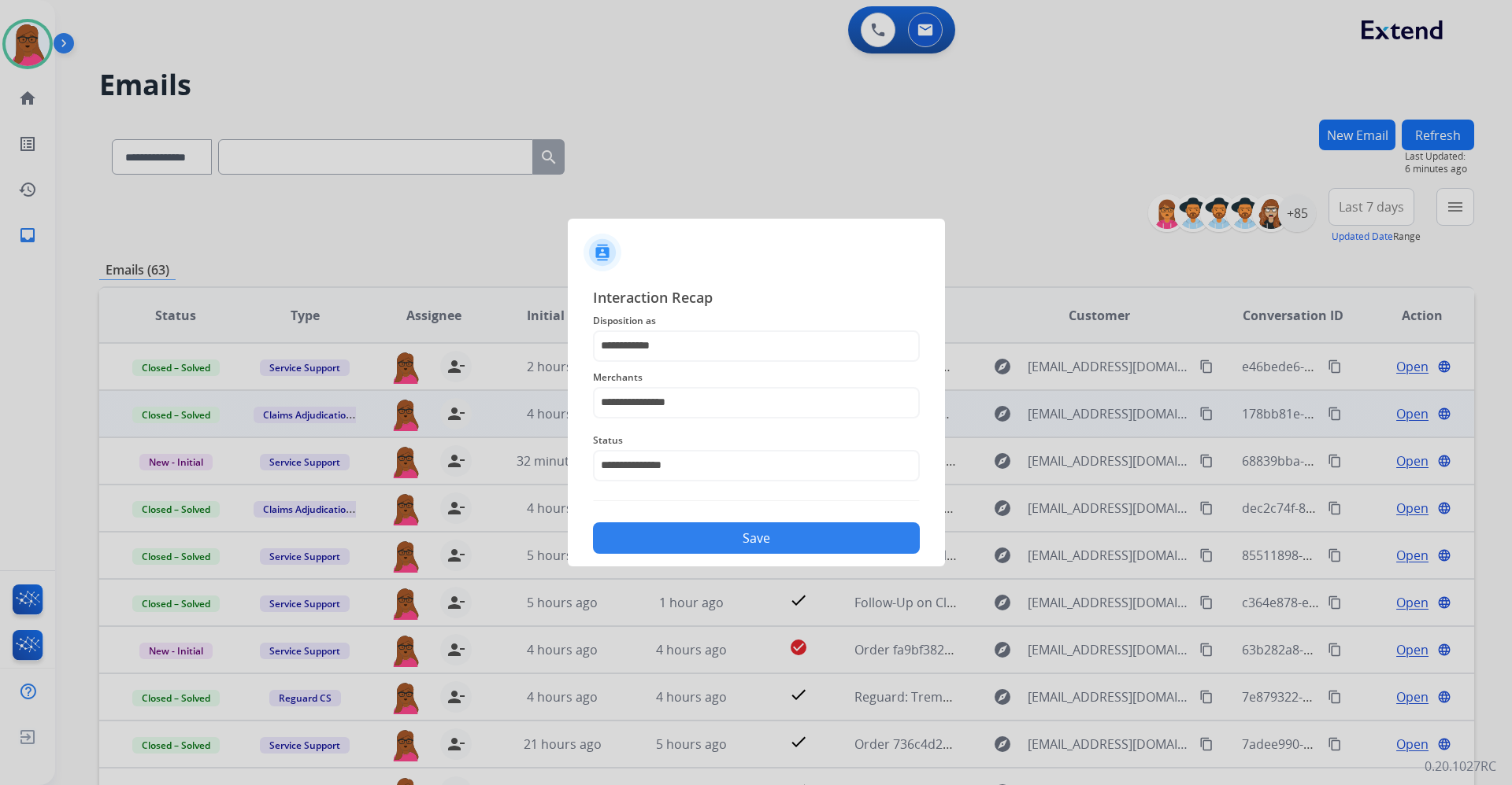
click at [785, 539] on button "Save" at bounding box center [756, 539] width 326 height 32
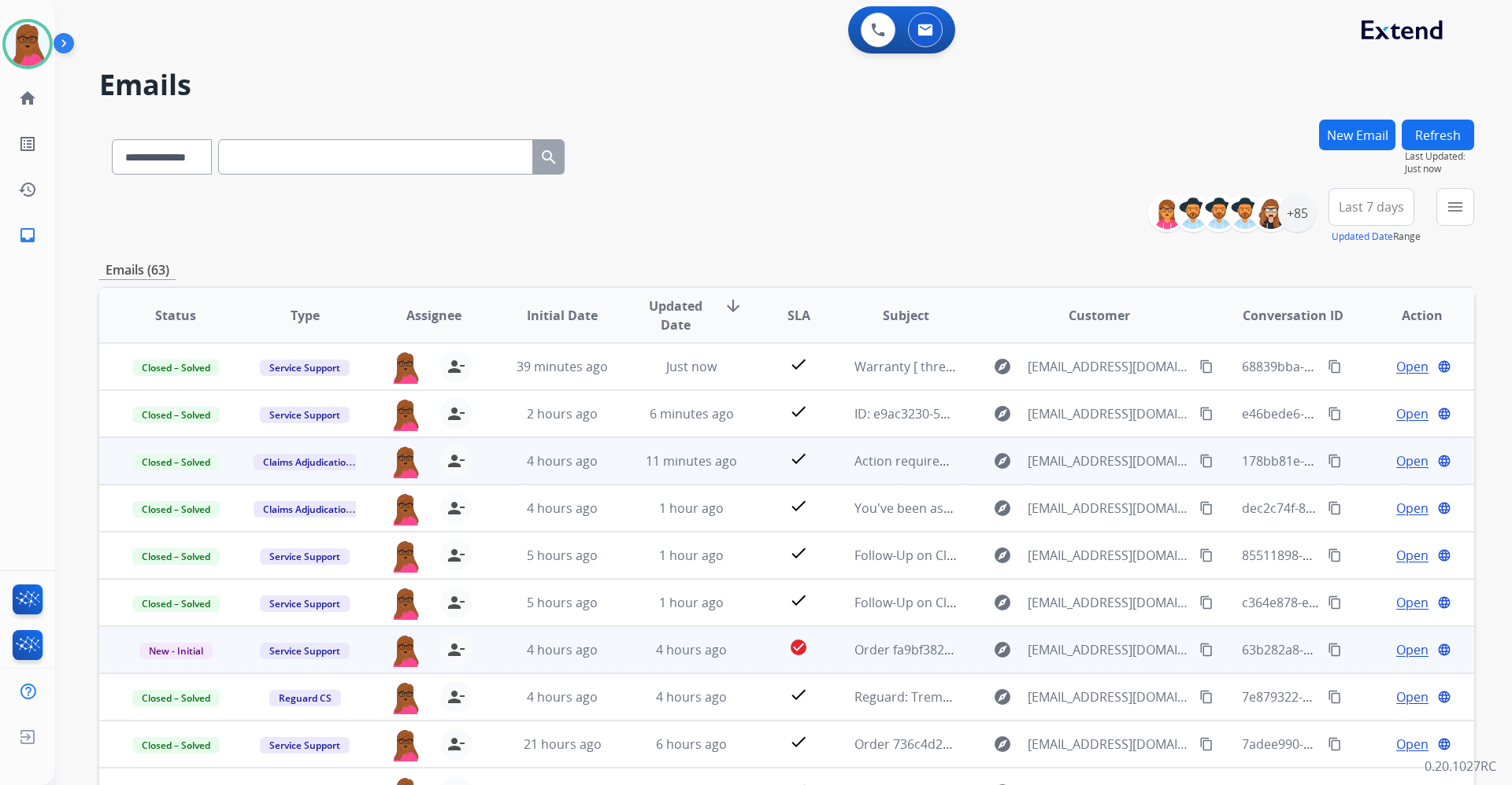
click at [1398, 649] on span "Open" at bounding box center [1412, 650] width 32 height 19
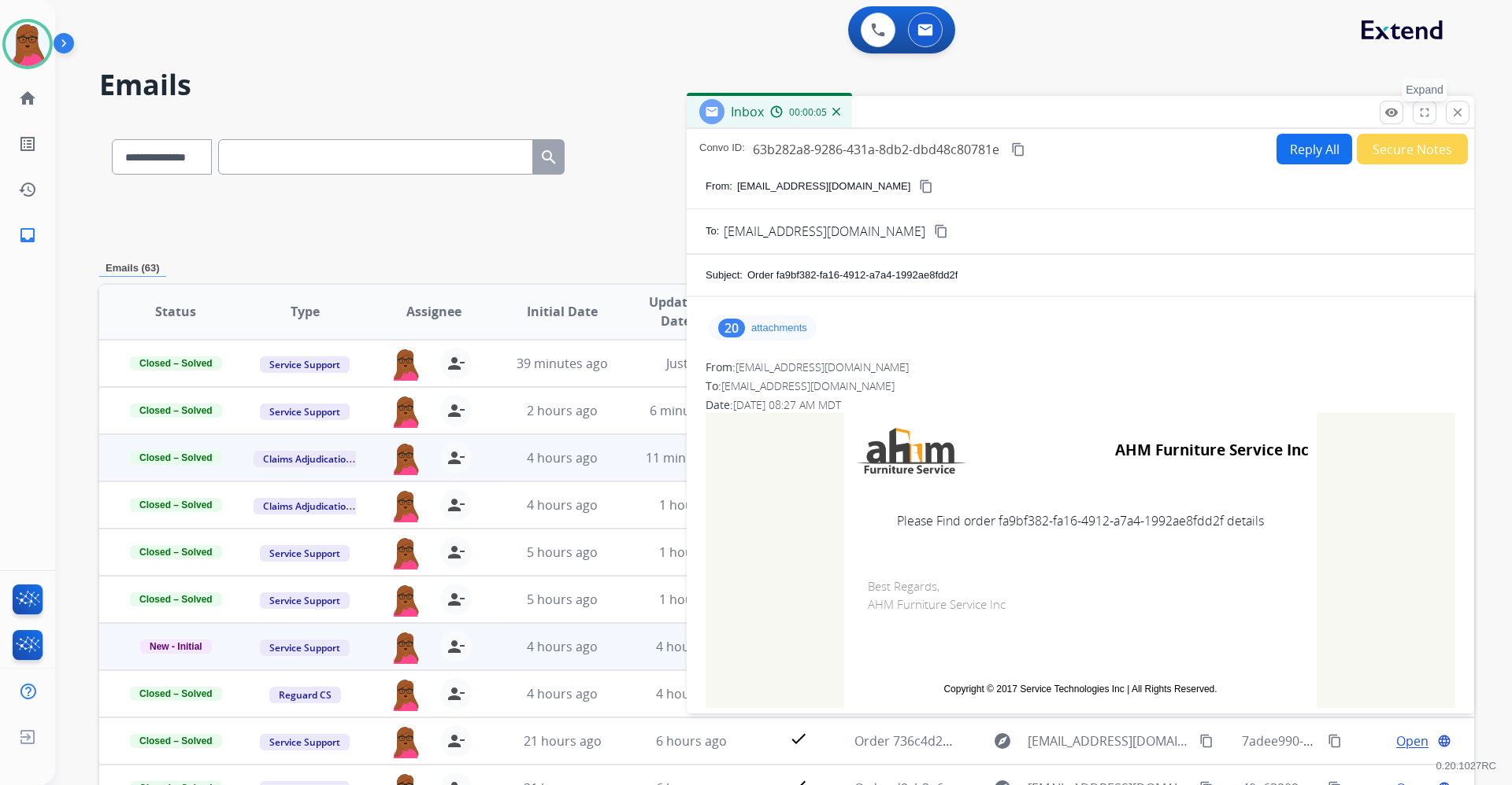
click at [1424, 115] on mat-icon "fullscreen" at bounding box center [1424, 112] width 14 height 14
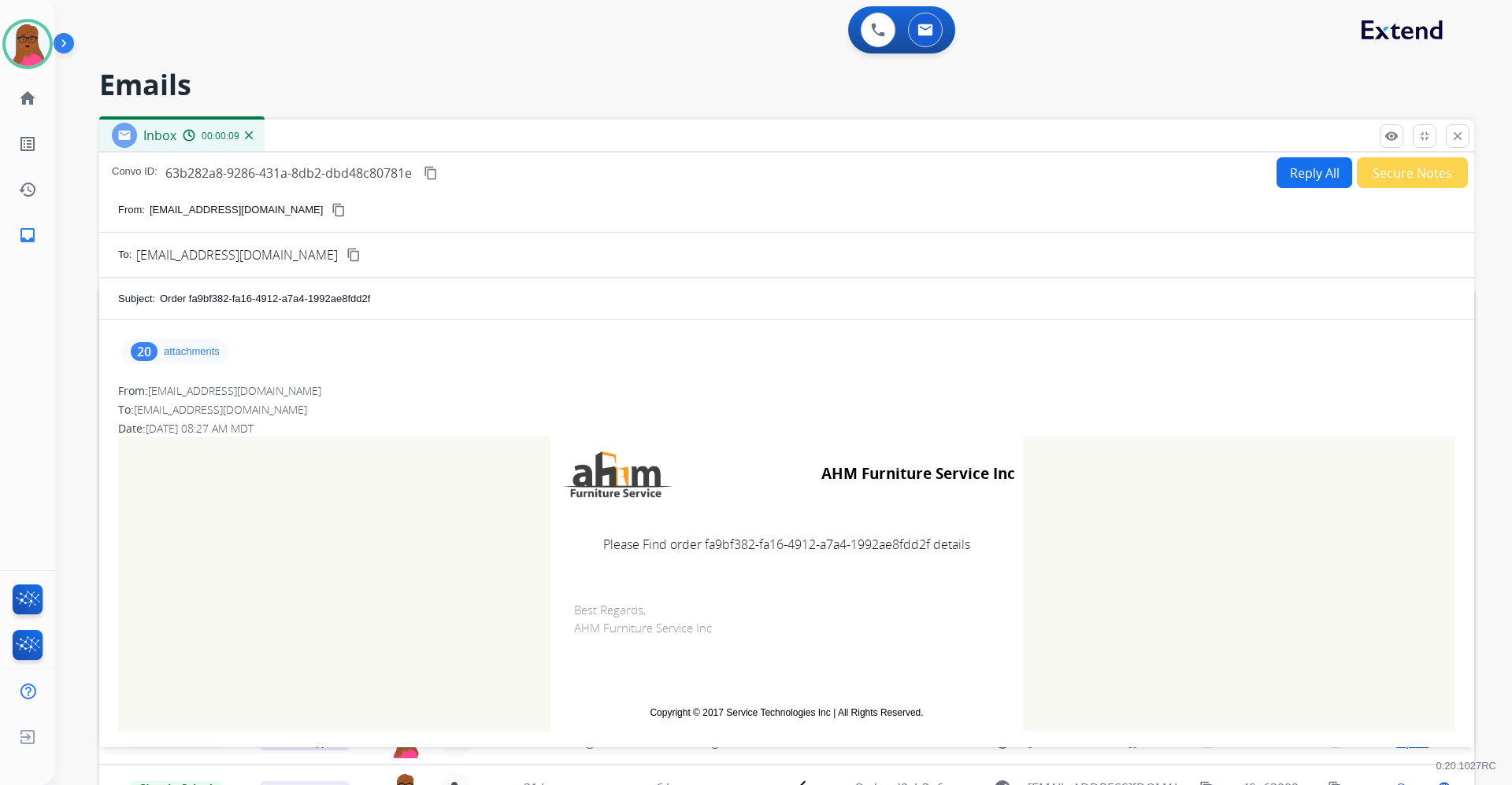
click at [904, 539] on td "Please Find order fa9bf382-fa16-4912-a7a4-1992ae8fdd2f details" at bounding box center [786, 544] width 472 height 66
click at [915, 562] on td "Please Find order fa9bf382-fa16-4912-a7a4-1992ae8fdd2f details" at bounding box center [786, 544] width 472 height 66
drag, startPoint x: 926, startPoint y: 544, endPoint x: 699, endPoint y: 542, distance: 227.0
click at [699, 542] on td "Please Find order fa9bf382-fa16-4912-a7a4-1992ae8fdd2f details" at bounding box center [786, 544] width 472 height 66
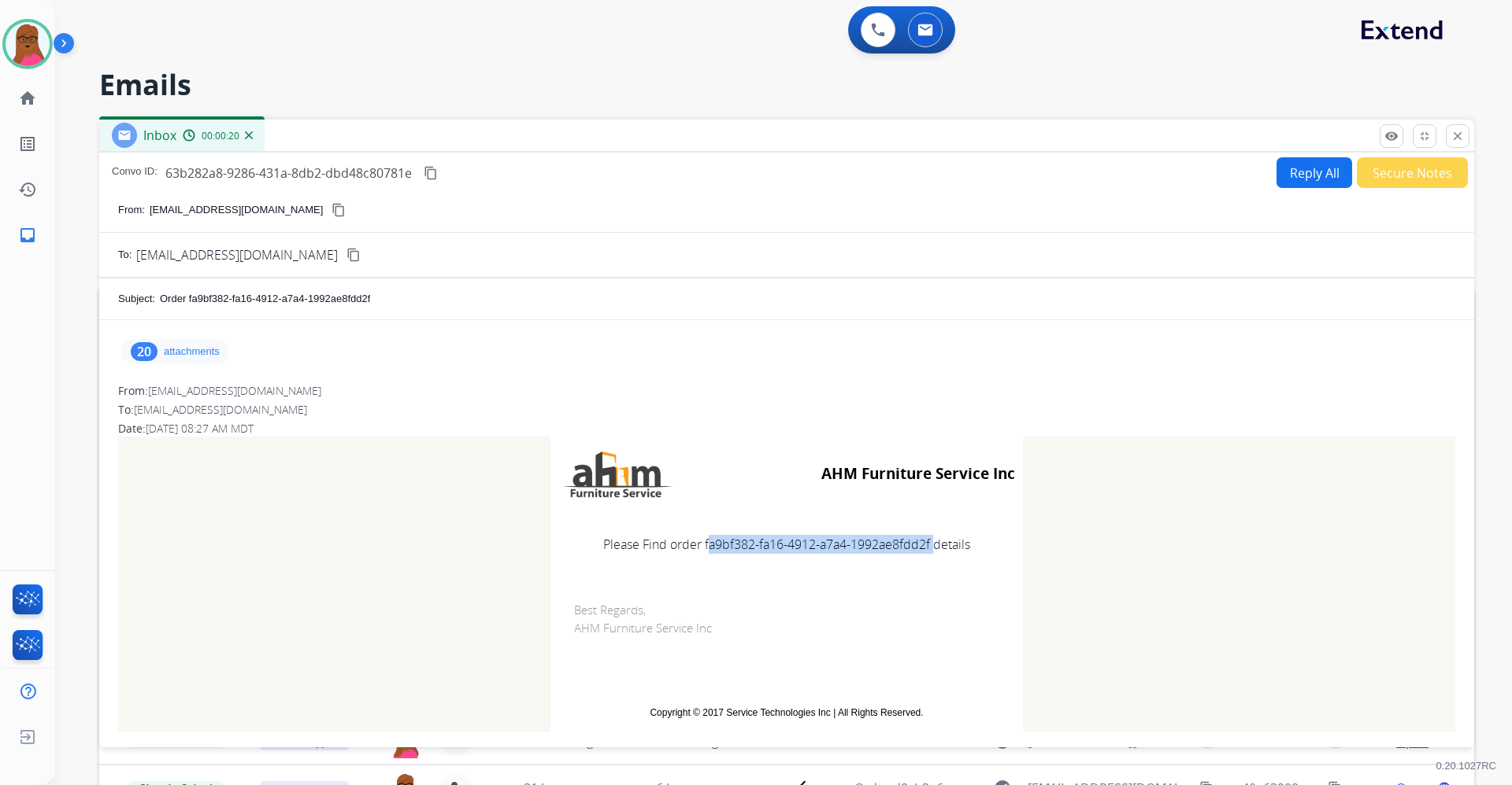
copy td "fa9bf382-fa16-4912-a7a4-1992ae8fdd2f"
click at [825, 546] on td "Please Find order fa9bf382-fa16-4912-a7a4-1992ae8fdd2f details" at bounding box center [786, 544] width 472 height 66
click at [857, 546] on td "Please Find order fa9bf382-fa16-4912-a7a4-1992ae8fdd2f details" at bounding box center [786, 544] width 472 height 66
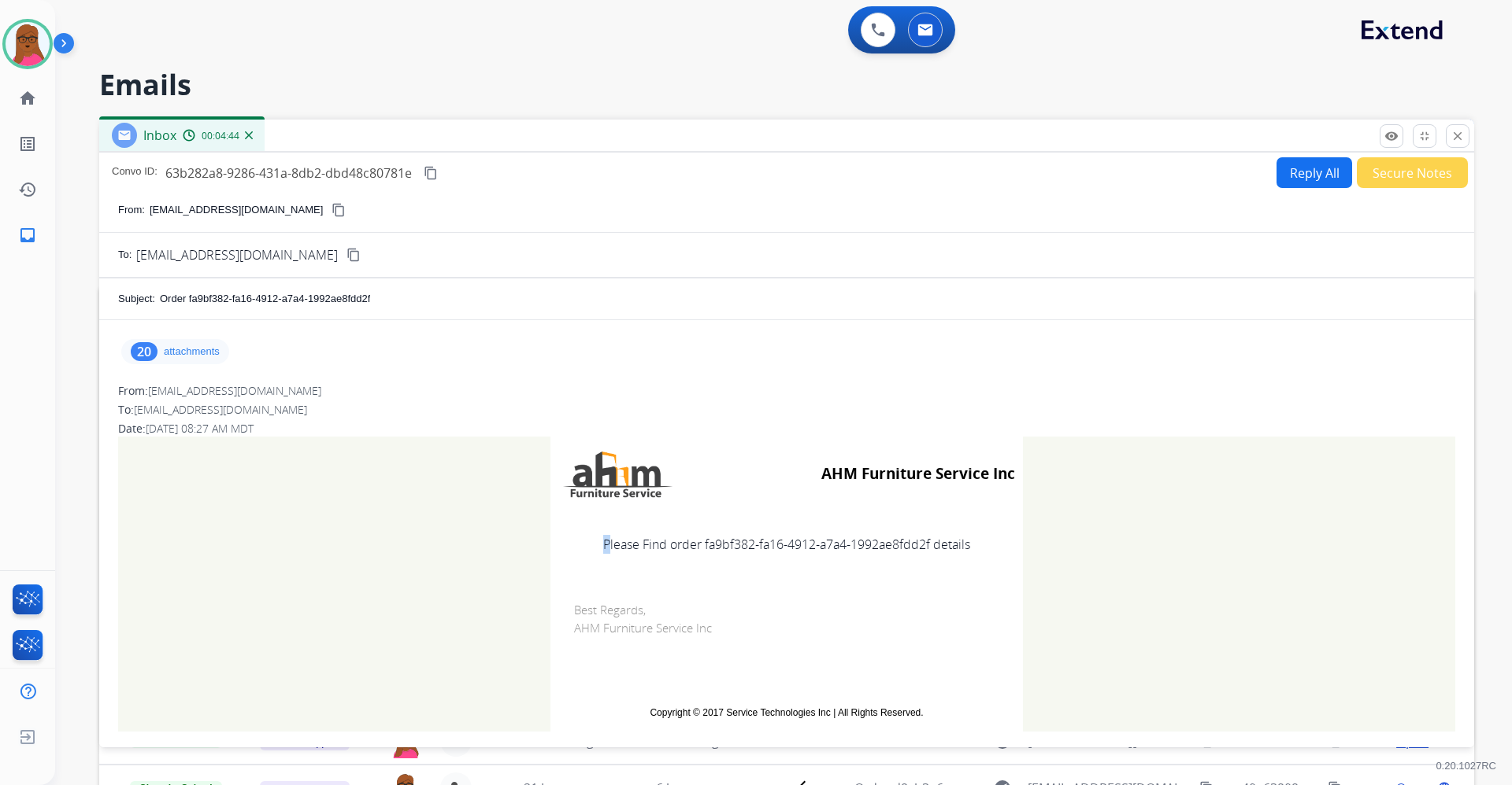
click at [857, 546] on td "Please Find order fa9bf382-fa16-4912-a7a4-1992ae8fdd2f details" at bounding box center [786, 544] width 472 height 66
click at [899, 596] on td "Best Regards, AHM Furniture Service Inc" at bounding box center [786, 634] width 472 height 112
drag, startPoint x: 923, startPoint y: 553, endPoint x: 699, endPoint y: 546, distance: 224.1
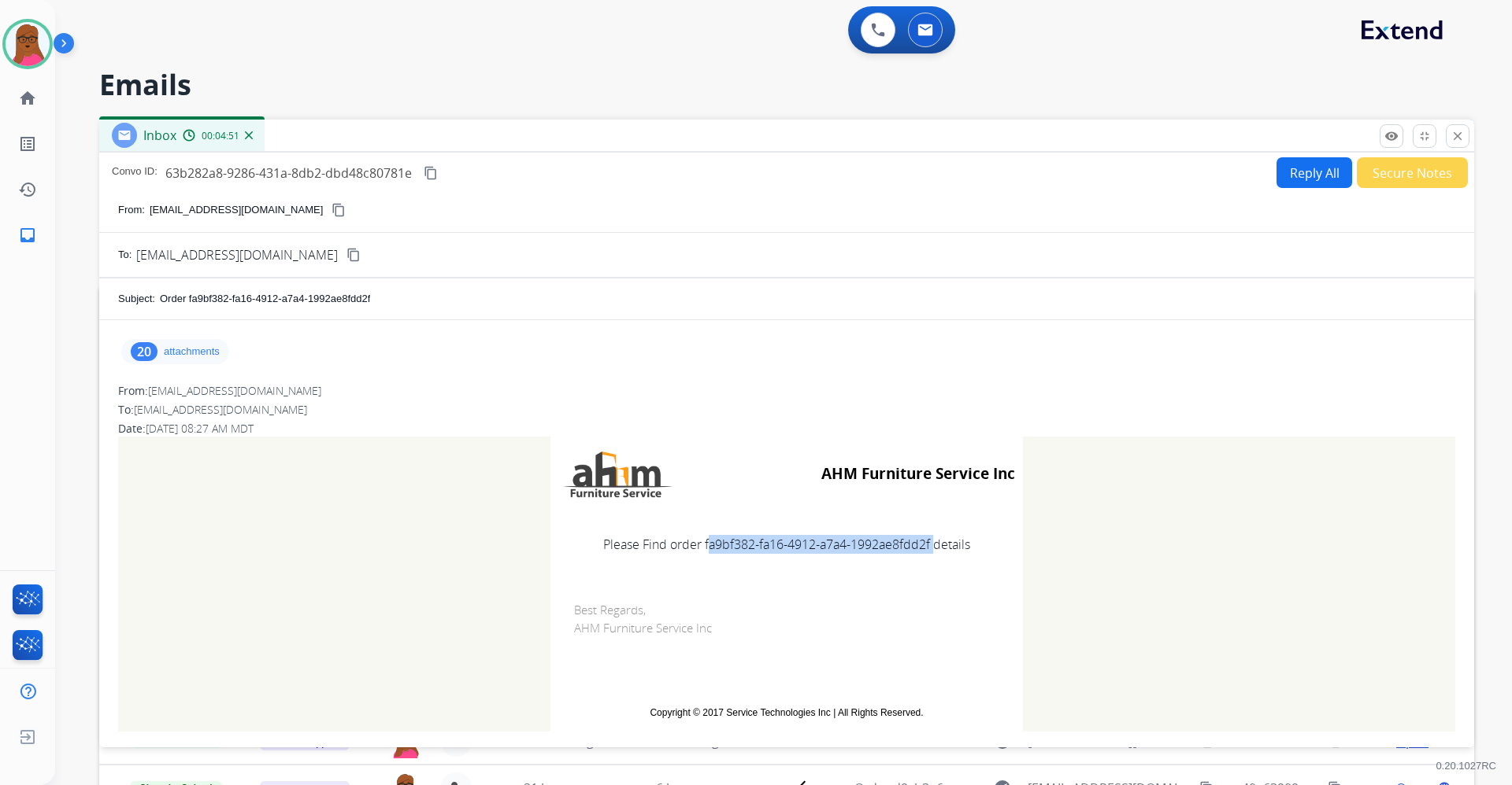
click at [699, 546] on td "Please Find order fa9bf382-fa16-4912-a7a4-1992ae8fdd2f details" at bounding box center [786, 544] width 472 height 66
copy td "fa9bf382-fa16-4912-a7a4-1992ae8fdd2f"
click at [1451, 141] on mat-icon "close" at bounding box center [1458, 136] width 14 height 14
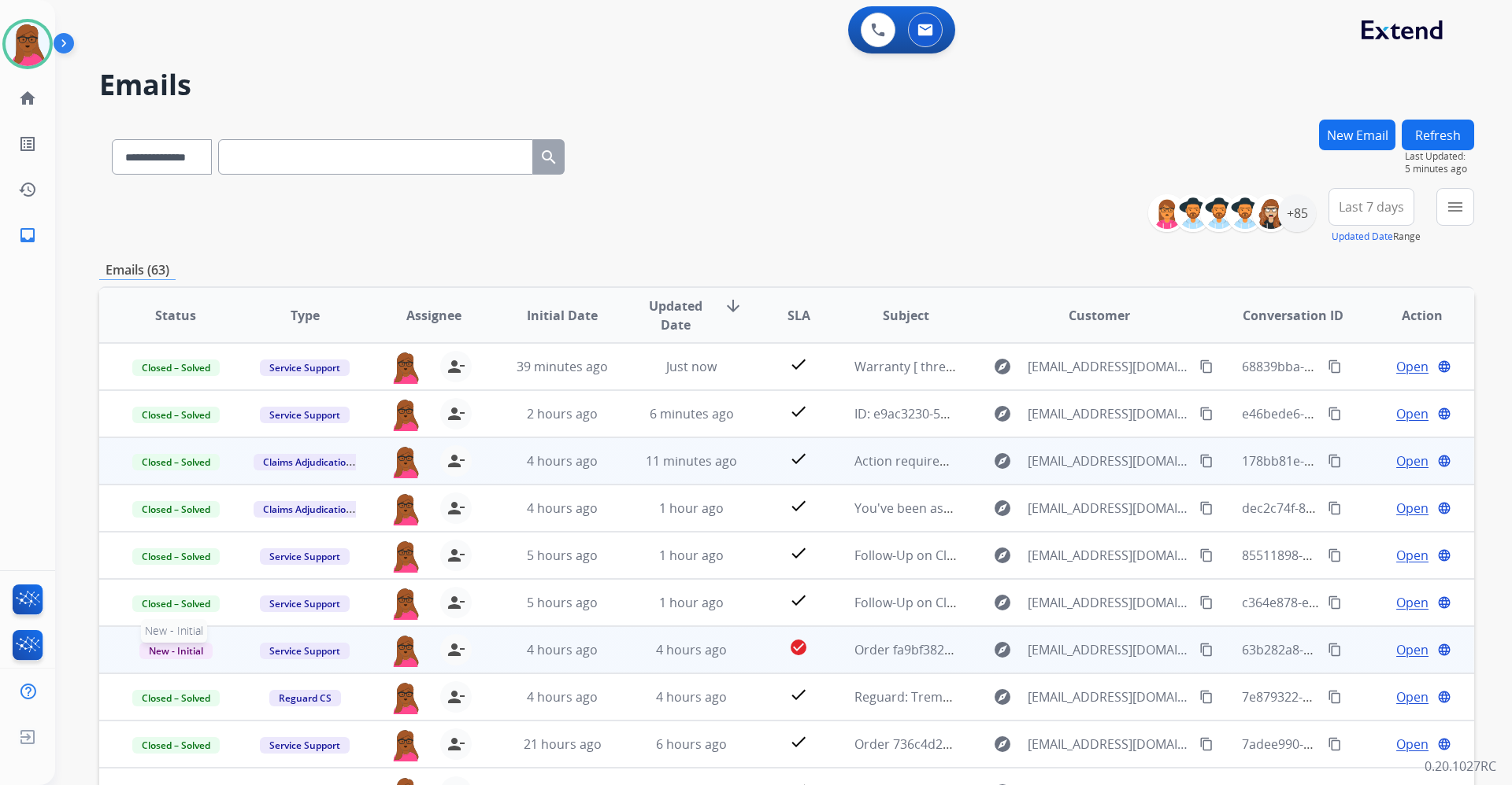
click at [173, 646] on span "New - Initial" at bounding box center [176, 651] width 73 height 17
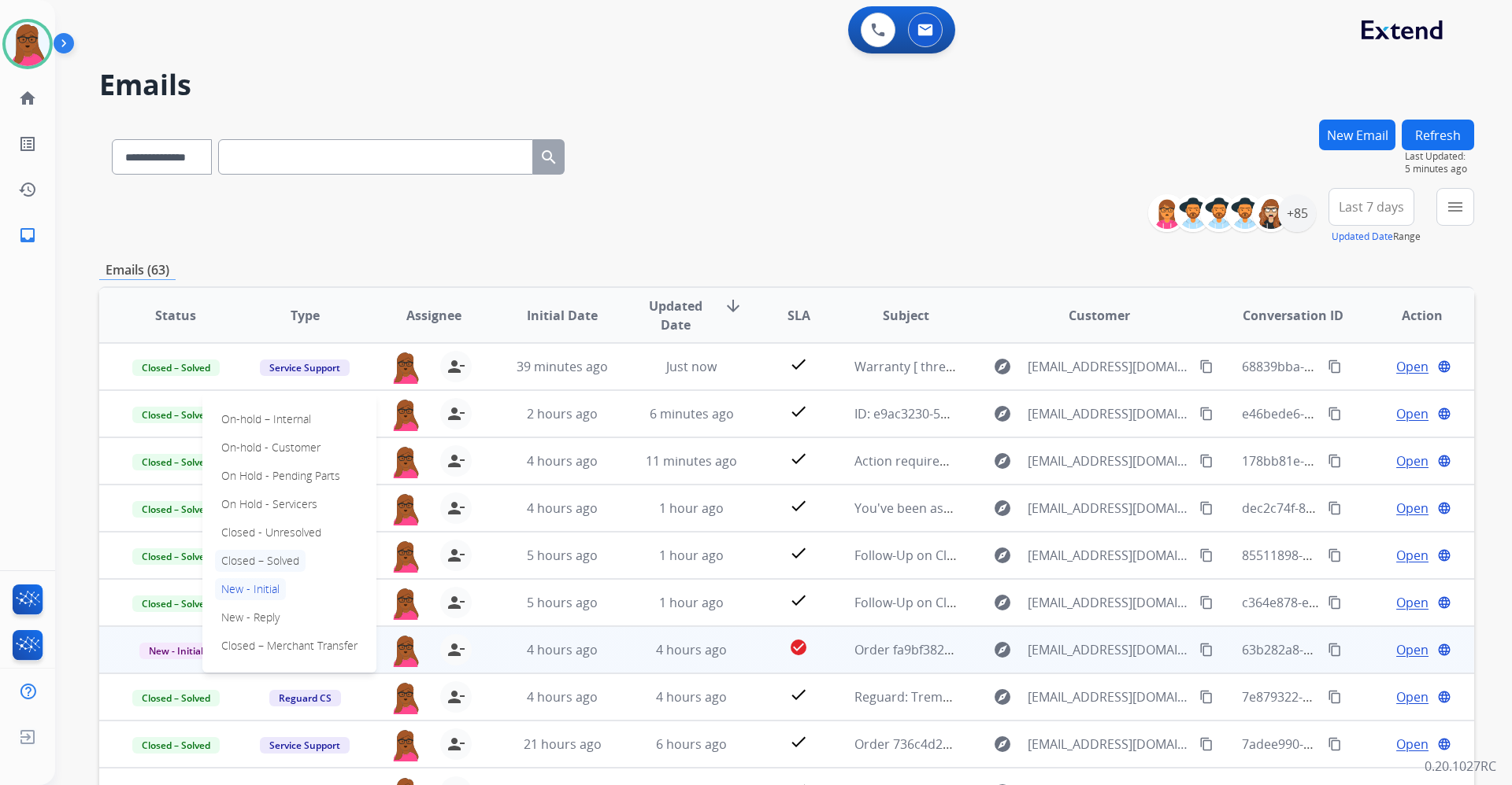
click at [280, 559] on p "Closed – Solved" at bounding box center [260, 560] width 90 height 22
